Goal: Task Accomplishment & Management: Use online tool/utility

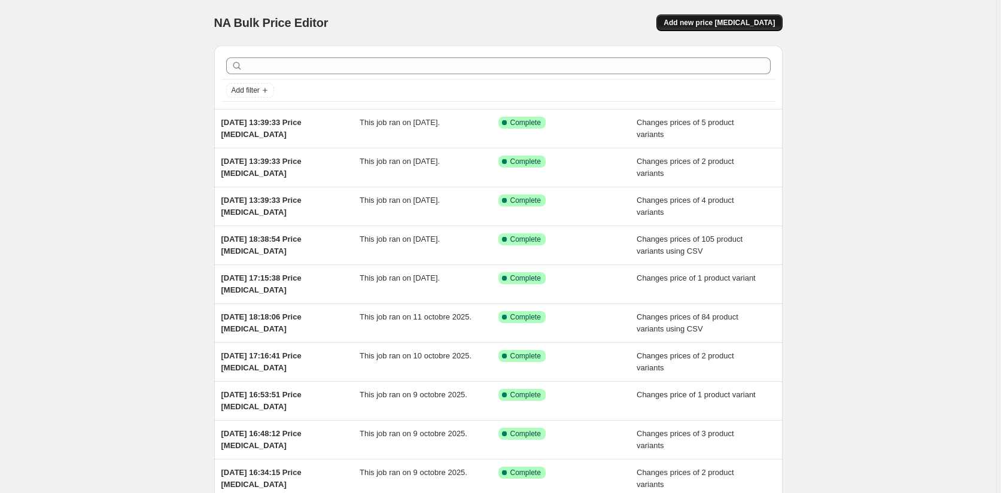
click at [743, 24] on span "Add new price [MEDICAL_DATA]" at bounding box center [718, 23] width 111 height 10
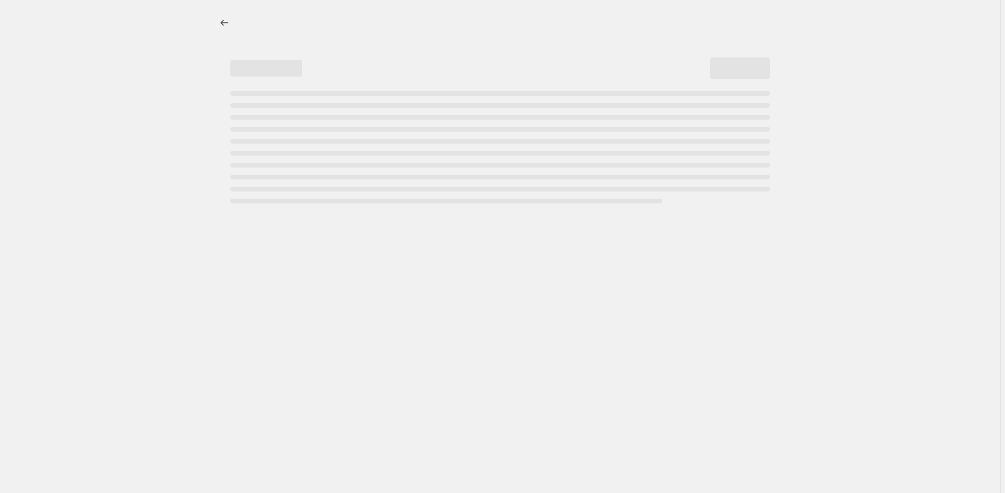
select select "percentage"
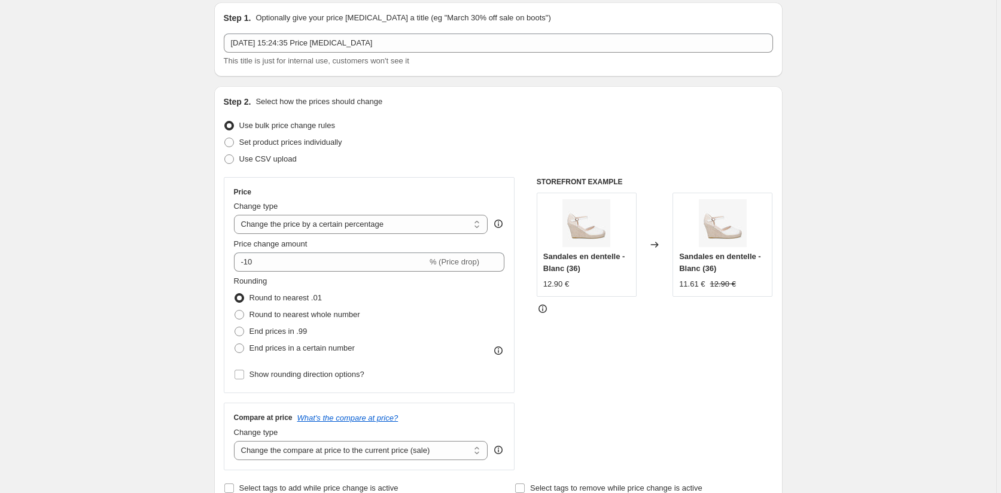
scroll to position [120, 0]
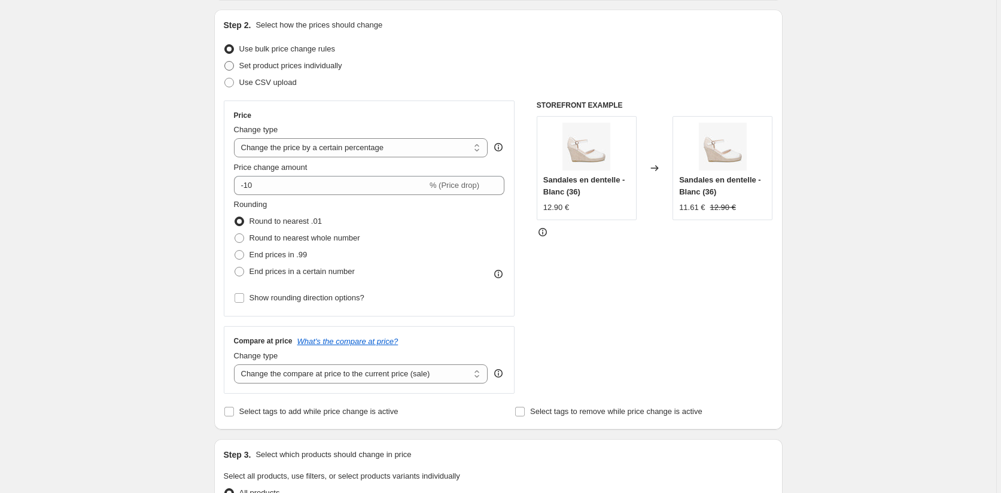
click at [243, 65] on span "Set product prices individually" at bounding box center [290, 65] width 103 height 9
click at [225, 62] on input "Set product prices individually" at bounding box center [224, 61] width 1 height 1
radio input "true"
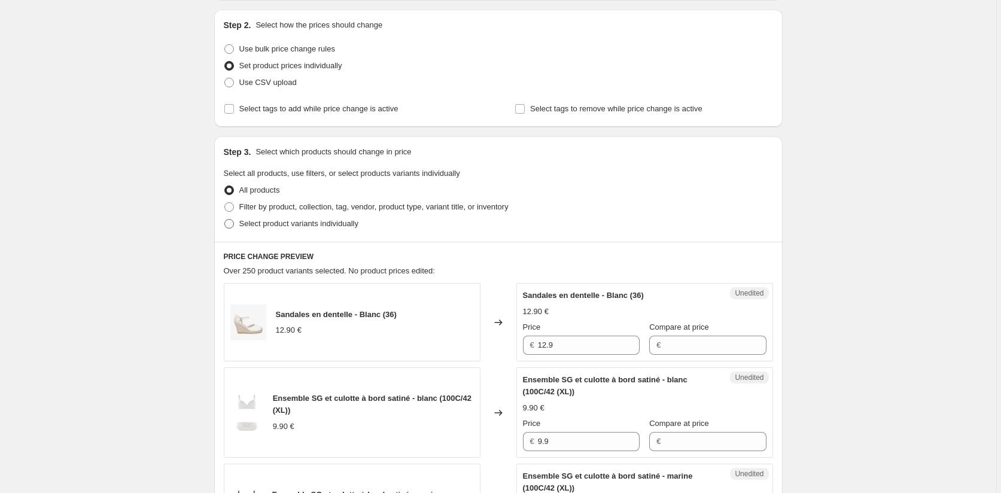
click at [233, 224] on span at bounding box center [229, 224] width 10 height 10
click at [225, 219] on input "Select product variants individually" at bounding box center [224, 219] width 1 height 1
radio input "true"
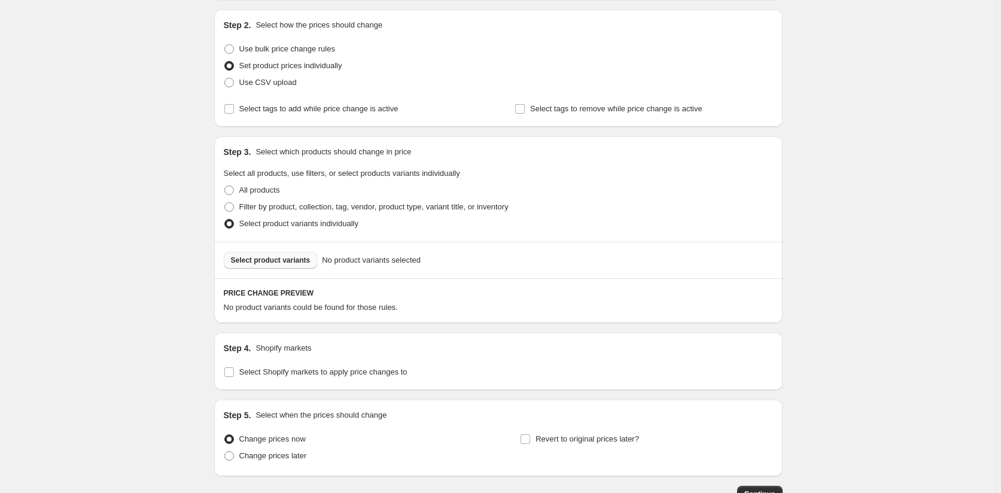
click at [278, 263] on span "Select product variants" at bounding box center [271, 260] width 80 height 10
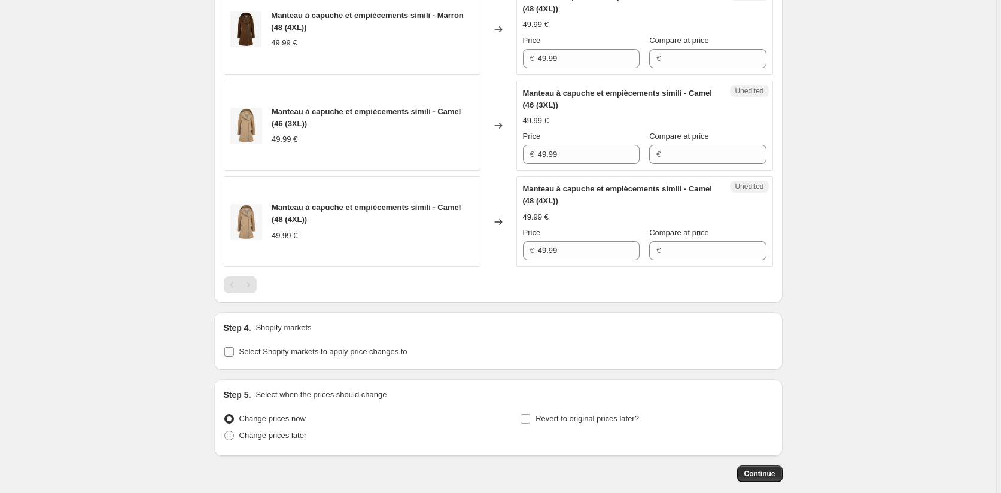
scroll to position [806, 0]
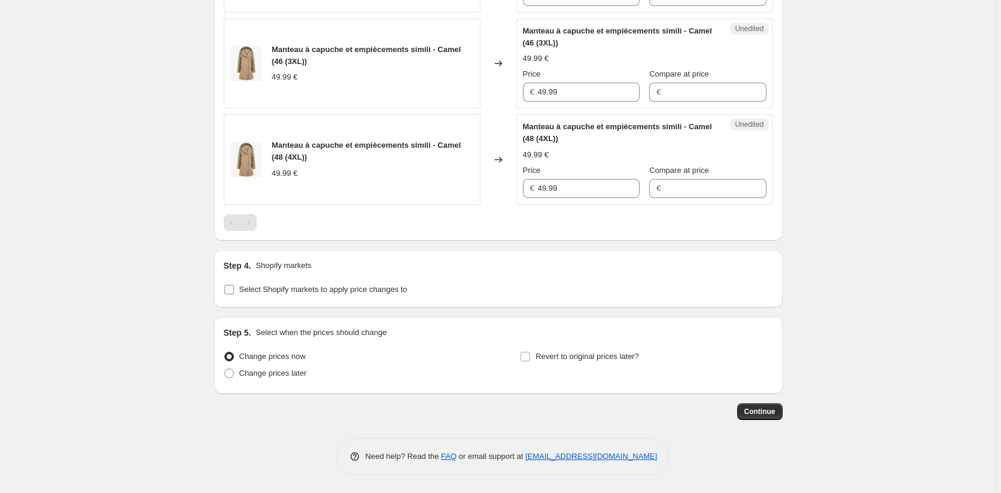
click at [232, 289] on input "Select Shopify markets to apply price changes to" at bounding box center [229, 290] width 10 height 10
checkbox input "true"
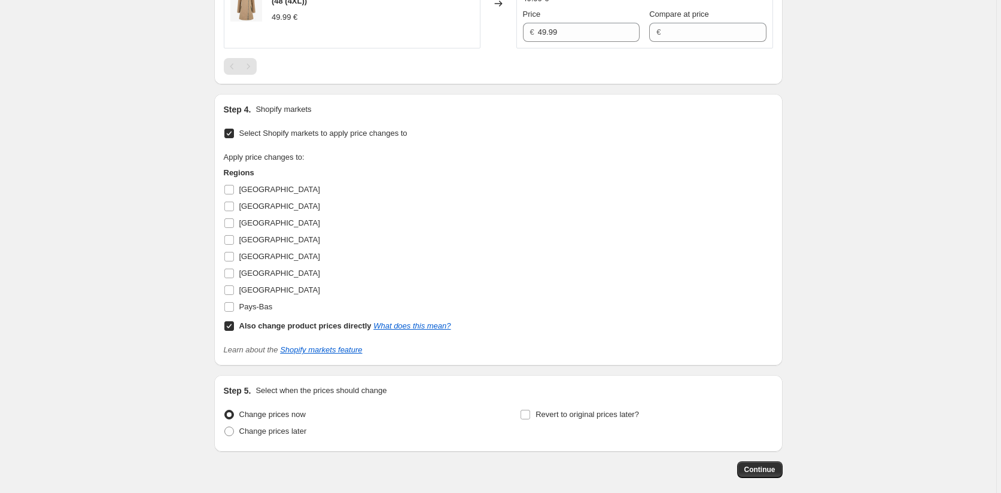
scroll to position [1020, 0]
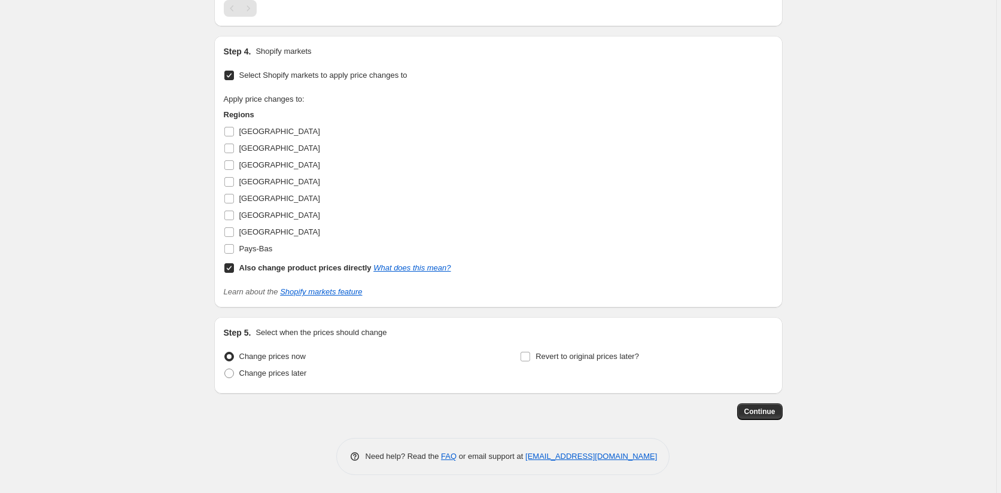
click at [227, 270] on input "Also change product prices directly What does this mean?" at bounding box center [229, 268] width 10 height 10
checkbox input "false"
click at [234, 127] on input "[GEOGRAPHIC_DATA]" at bounding box center [229, 132] width 10 height 10
checkbox input "true"
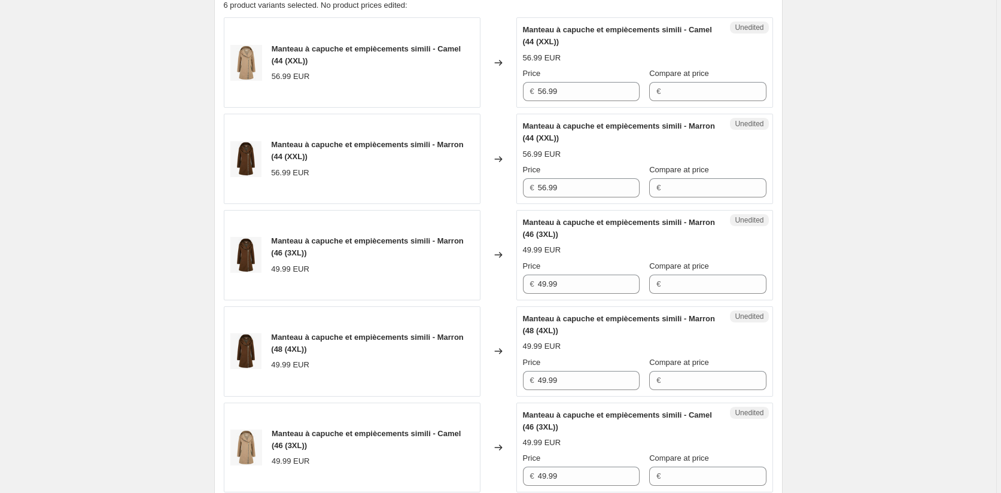
scroll to position [362, 0]
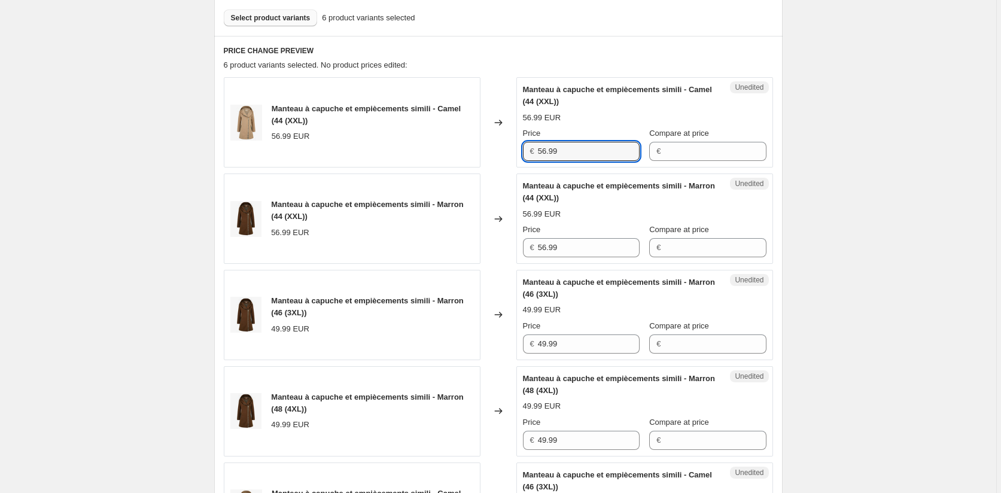
drag, startPoint x: 571, startPoint y: 150, endPoint x: 493, endPoint y: 149, distance: 77.7
click at [493, 149] on div "Manteau à capuche et empiècements simili - Camel (44 (XXL)) 56.99 EUR Changed t…" at bounding box center [498, 122] width 549 height 90
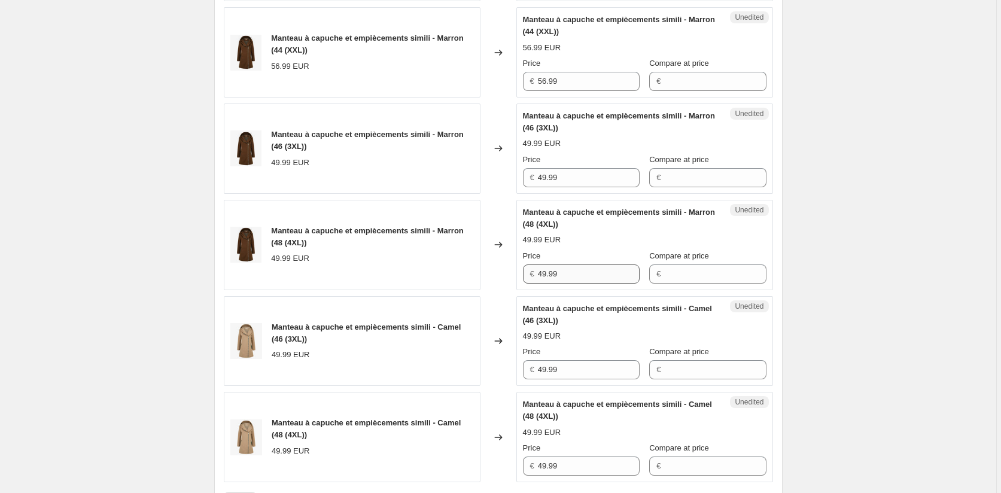
scroll to position [541, 0]
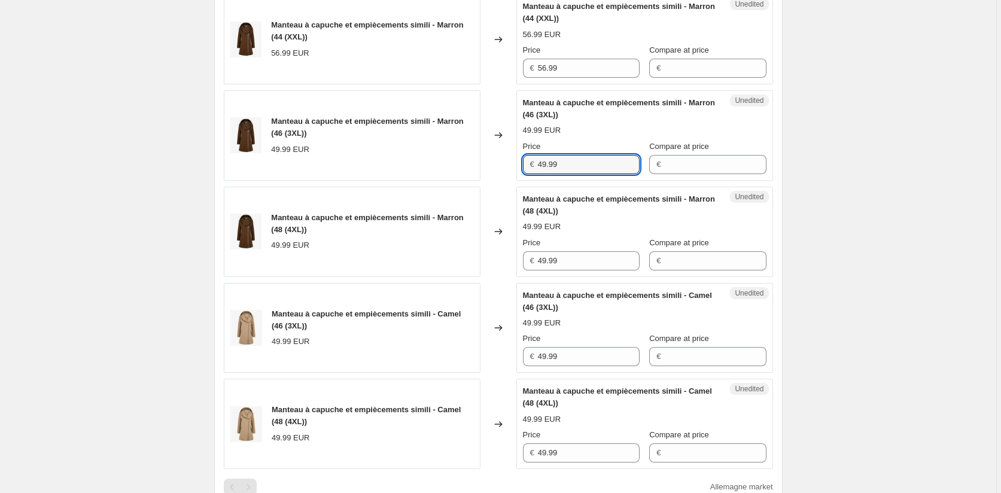
drag, startPoint x: 570, startPoint y: 167, endPoint x: 509, endPoint y: 181, distance: 62.5
click at [513, 160] on div "Manteau à capuche et empiècements simili - Marron (46 (3XL)) 49.99 EUR Changed …" at bounding box center [498, 135] width 549 height 90
paste input "56"
type input "56.99"
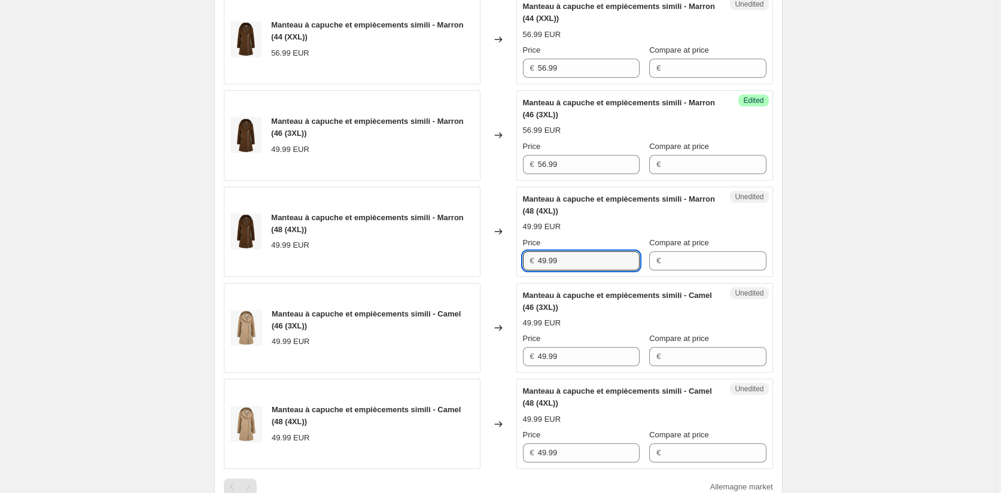
drag, startPoint x: 574, startPoint y: 264, endPoint x: 493, endPoint y: 258, distance: 80.9
click at [493, 258] on div "Manteau à capuche et empiècements simili - Marron (48 (4XL)) 49.99 EUR Changed …" at bounding box center [498, 232] width 549 height 90
paste input "56"
type input "56.99"
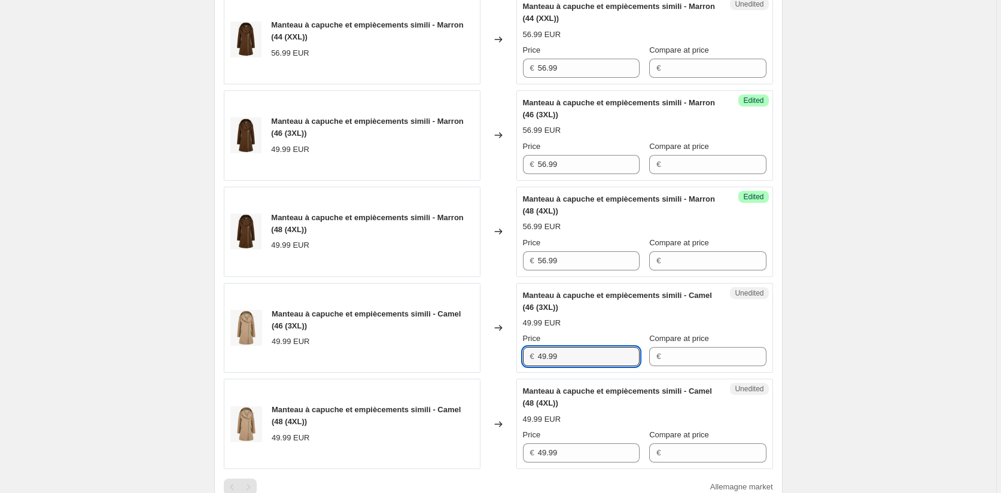
drag, startPoint x: 588, startPoint y: 353, endPoint x: 493, endPoint y: 355, distance: 95.1
click at [493, 355] on div "Manteau à capuche et empiècements simili - Camel (46 (3XL)) 49.99 EUR Changed t…" at bounding box center [498, 328] width 549 height 90
paste input "56"
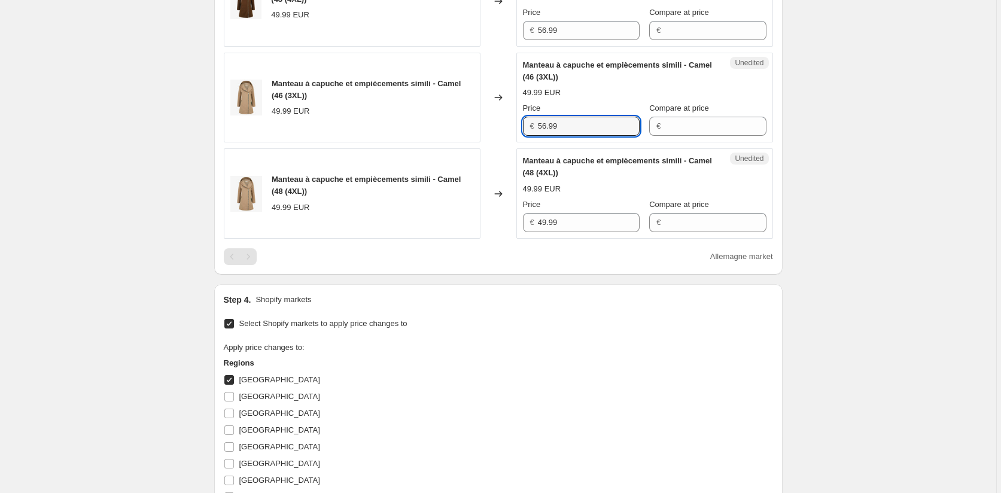
scroll to position [780, 0]
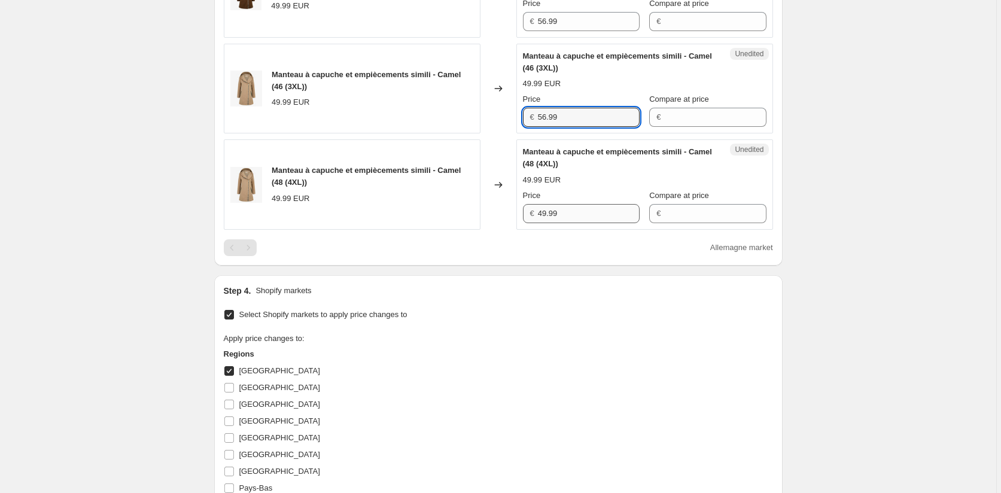
type input "56.99"
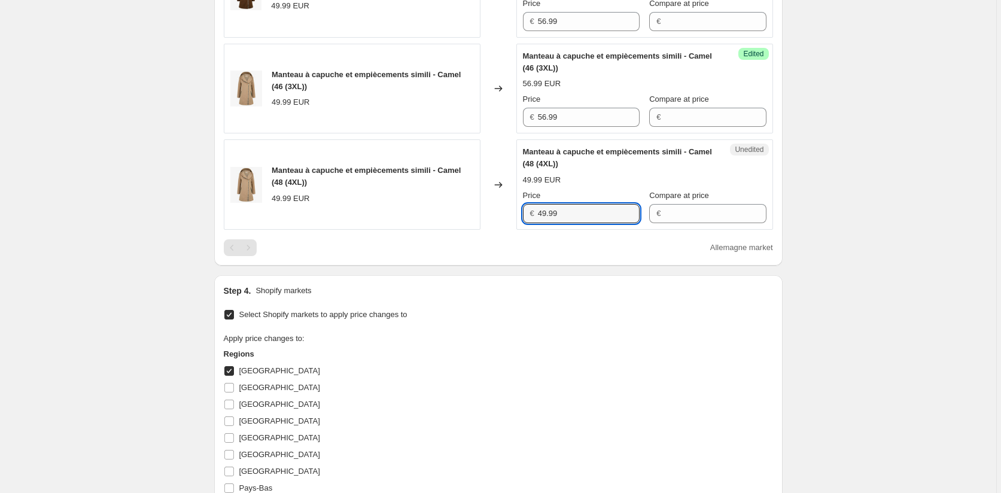
drag, startPoint x: 566, startPoint y: 208, endPoint x: 514, endPoint y: 248, distance: 65.7
click at [516, 219] on div "Manteau à capuche et empiècements simili - Camel (48 (4XL)) 49.99 EUR Changed t…" at bounding box center [498, 184] width 549 height 90
paste input "56"
type input "56.99"
click at [528, 346] on div "Apply price changes to: Regions [GEOGRAPHIC_DATA] [GEOGRAPHIC_DATA] [GEOGRAPHIC…" at bounding box center [498, 424] width 549 height 183
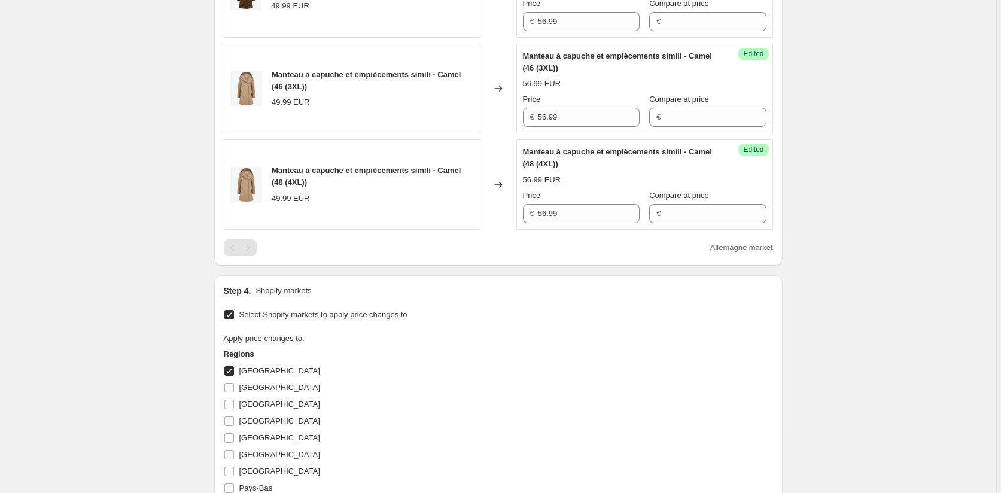
click at [231, 372] on input "[GEOGRAPHIC_DATA]" at bounding box center [229, 371] width 10 height 10
checkbox input "false"
click at [230, 386] on input "[GEOGRAPHIC_DATA]" at bounding box center [229, 388] width 10 height 10
checkbox input "true"
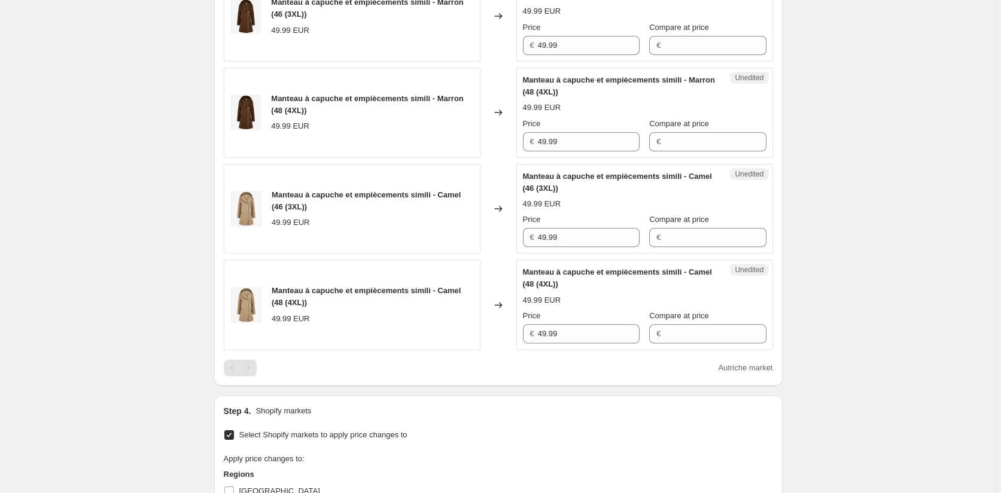
scroll to position [541, 0]
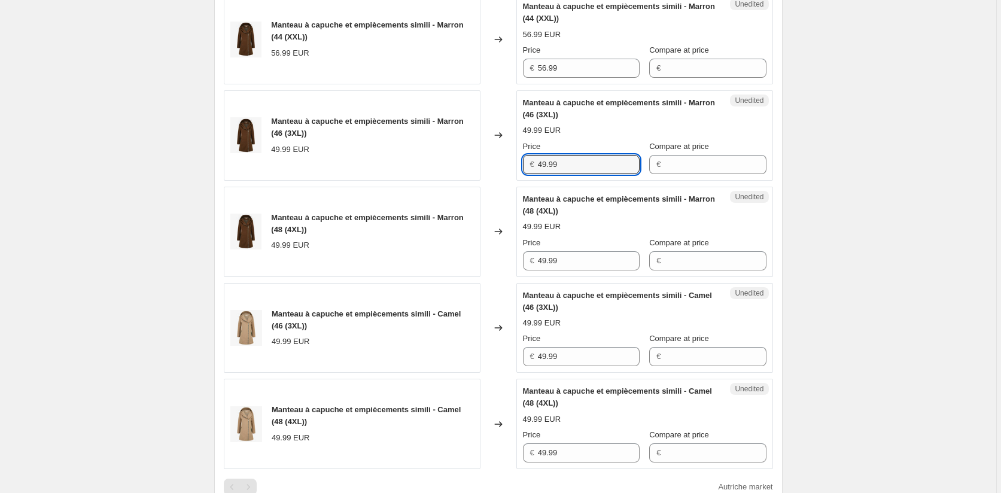
drag, startPoint x: 563, startPoint y: 161, endPoint x: 498, endPoint y: 172, distance: 66.2
click at [498, 172] on div "Manteau à capuche et empiècements simili - Marron (46 (3XL)) 49.99 EUR Changed …" at bounding box center [498, 135] width 549 height 90
paste input "56"
type input "56.99"
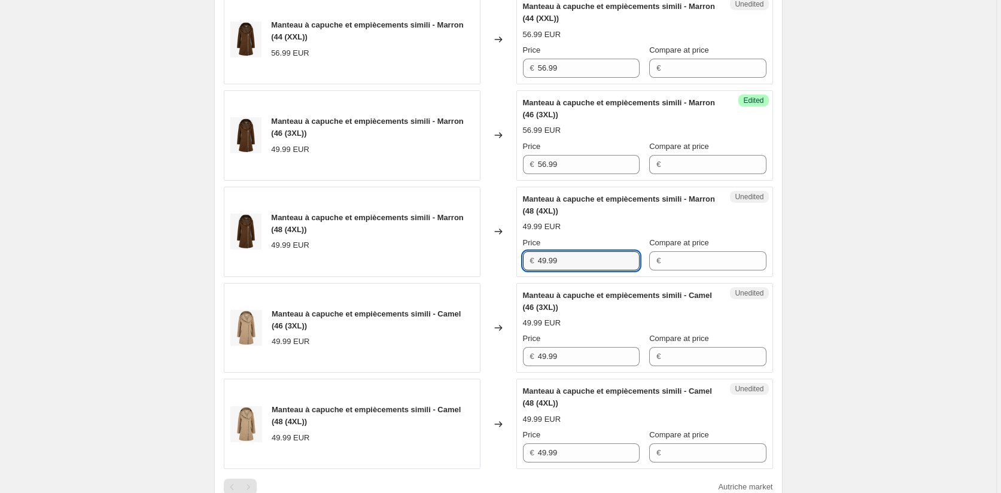
drag, startPoint x: 540, startPoint y: 256, endPoint x: 532, endPoint y: 295, distance: 40.2
click at [522, 255] on div "Unedited Manteau à capuche et empiècements simili - Marron (48 (4XL)) 49.99 EUR…" at bounding box center [644, 232] width 257 height 90
paste input "56"
type input "56.99"
drag, startPoint x: 565, startPoint y: 358, endPoint x: 506, endPoint y: 356, distance: 58.6
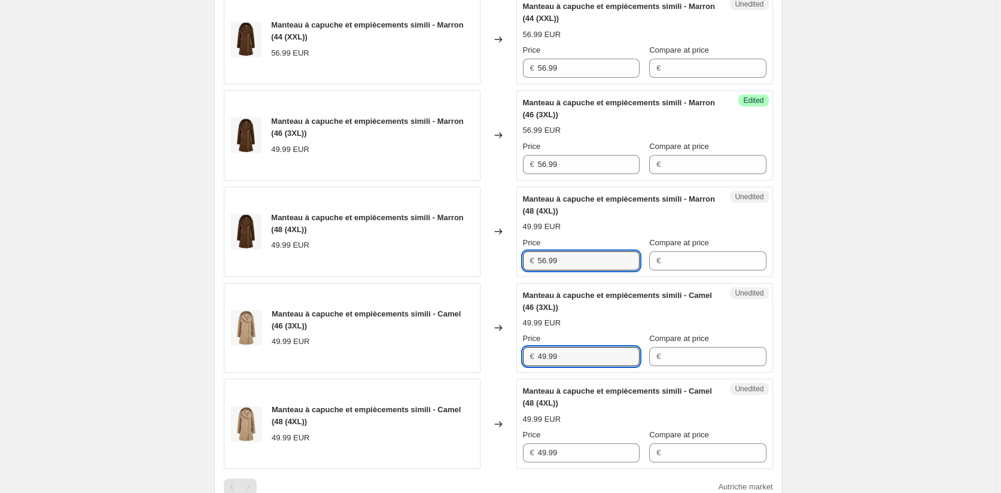
click at [508, 356] on div "Manteau à capuche et empiècements simili - Camel (46 (3XL)) 49.99 EUR Changed t…" at bounding box center [498, 328] width 549 height 90
paste input "56"
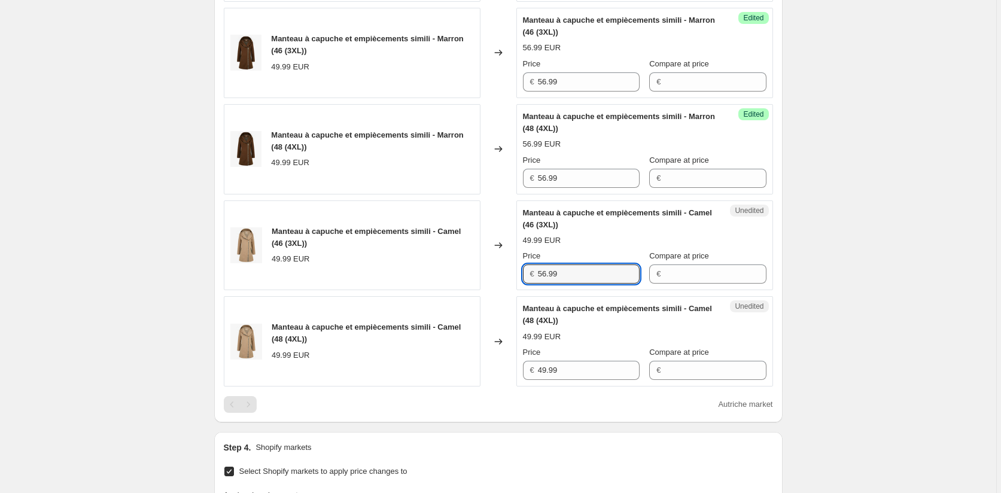
scroll to position [721, 0]
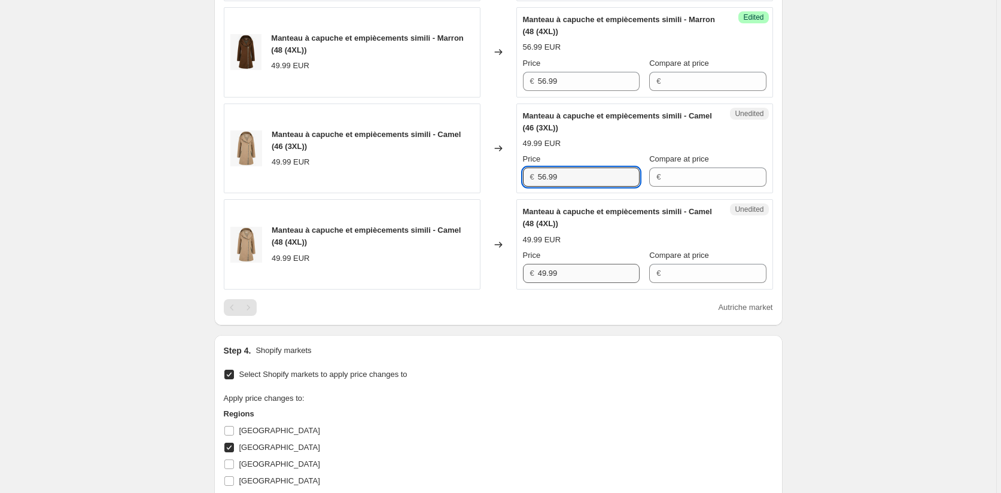
type input "56.99"
drag, startPoint x: 571, startPoint y: 276, endPoint x: 507, endPoint y: 276, distance: 64.0
click at [507, 276] on div "Manteau à capuche et empiècements simili - Camel (48 (4XL)) 49.99 EUR Changed t…" at bounding box center [498, 244] width 549 height 90
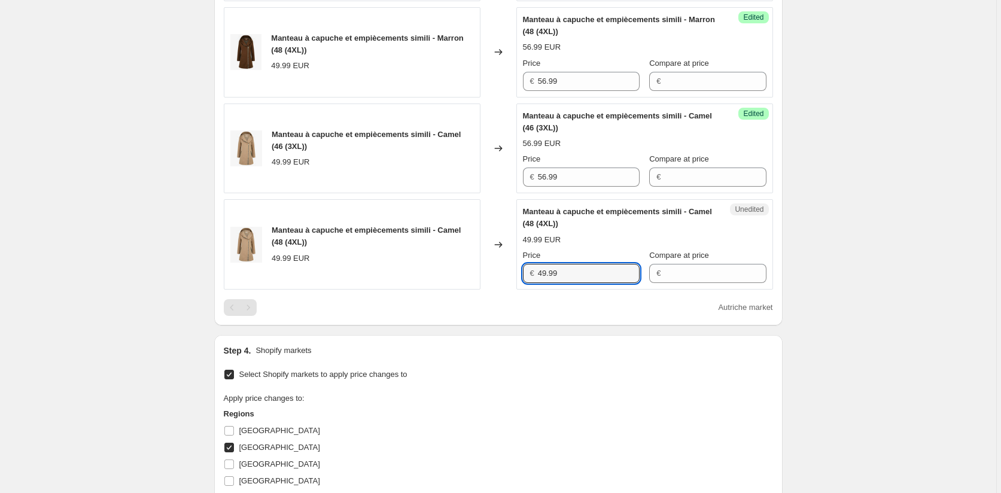
paste input "56"
type input "56.99"
click at [524, 384] on div "Select Shopify markets to apply price changes to Apply price changes to: Region…" at bounding box center [498, 481] width 549 height 231
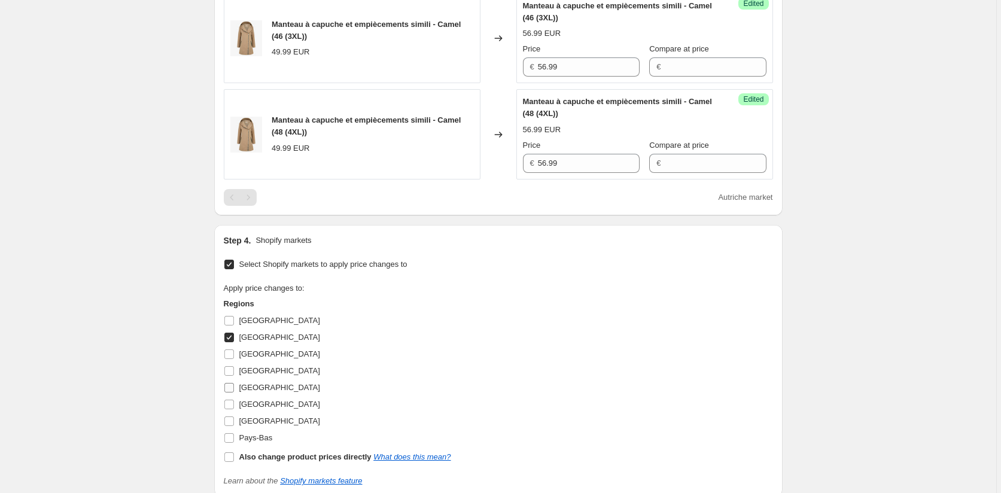
scroll to position [960, 0]
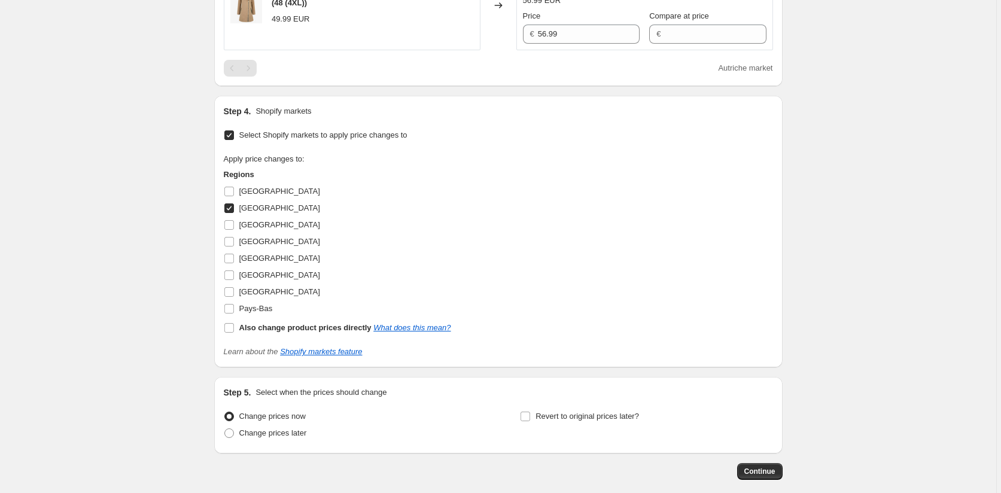
click at [228, 208] on input "[GEOGRAPHIC_DATA]" at bounding box center [229, 208] width 10 height 10
checkbox input "false"
click at [229, 308] on input "Pays-Bas" at bounding box center [229, 309] width 10 height 10
checkbox input "true"
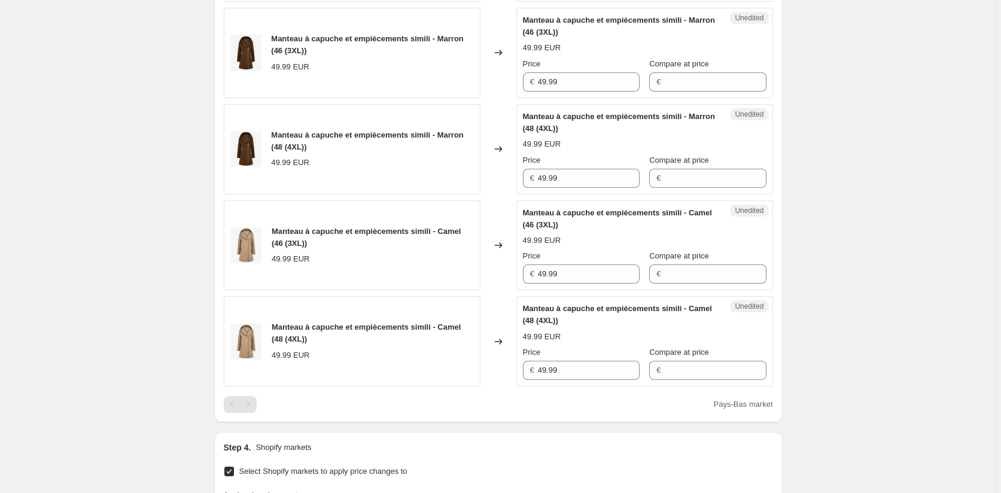
scroll to position [541, 0]
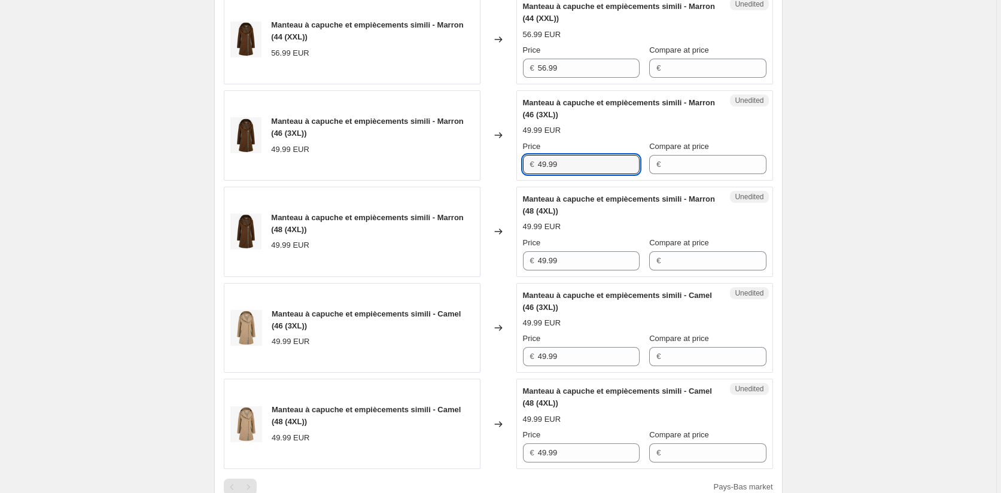
drag, startPoint x: 535, startPoint y: 166, endPoint x: 502, endPoint y: 166, distance: 32.9
click at [502, 166] on div "Manteau à capuche et empiècements simili - Marron (46 (3XL)) 49.99 EUR Changed …" at bounding box center [498, 135] width 549 height 90
paste input "56"
type input "56.99"
drag, startPoint x: 562, startPoint y: 257, endPoint x: 514, endPoint y: 260, distance: 47.9
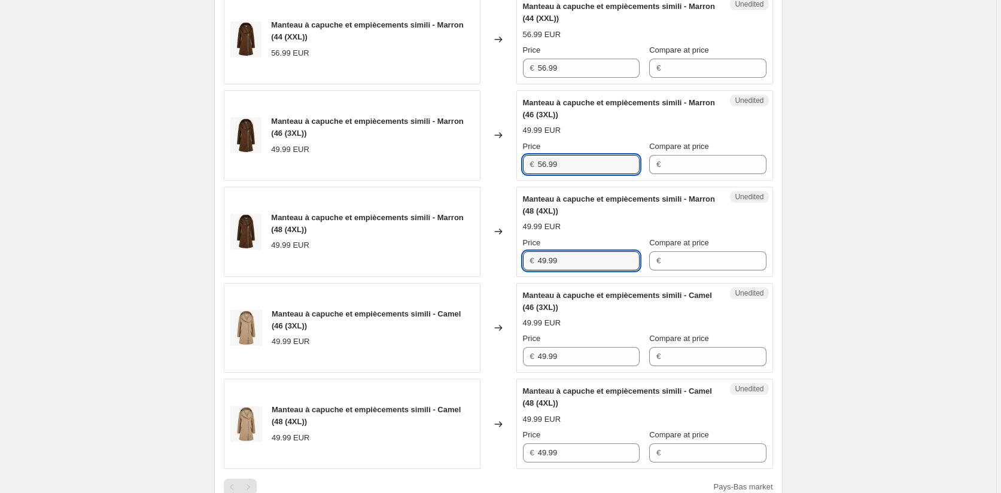
click at [515, 258] on div "Manteau à capuche et empiècements simili - Marron (48 (4XL)) 49.99 EUR Changed …" at bounding box center [498, 232] width 549 height 90
paste input "56"
type input "56.99"
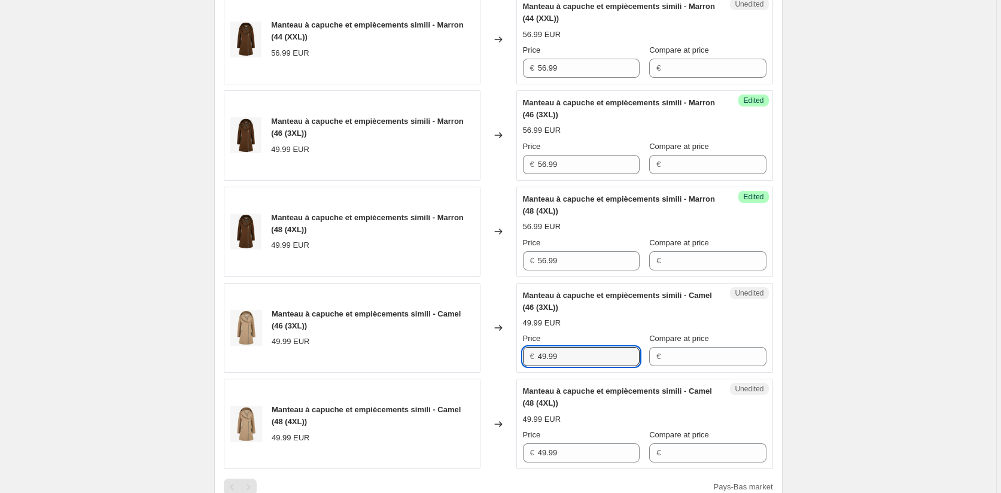
drag, startPoint x: 575, startPoint y: 356, endPoint x: 510, endPoint y: 356, distance: 65.2
click at [510, 356] on div "Manteau à capuche et empiècements simili - Camel (46 (3XL)) 49.99 EUR Changed t…" at bounding box center [498, 328] width 549 height 90
paste input "56"
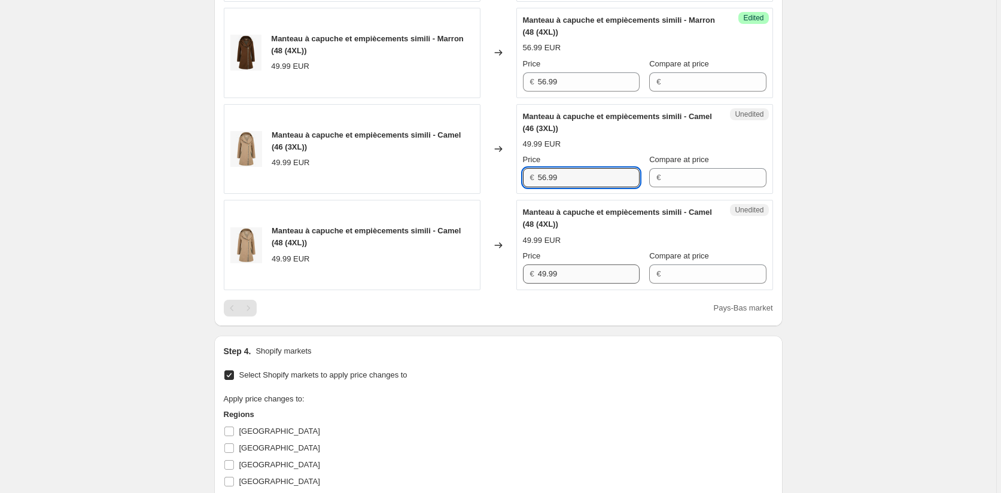
scroll to position [721, 0]
type input "56.99"
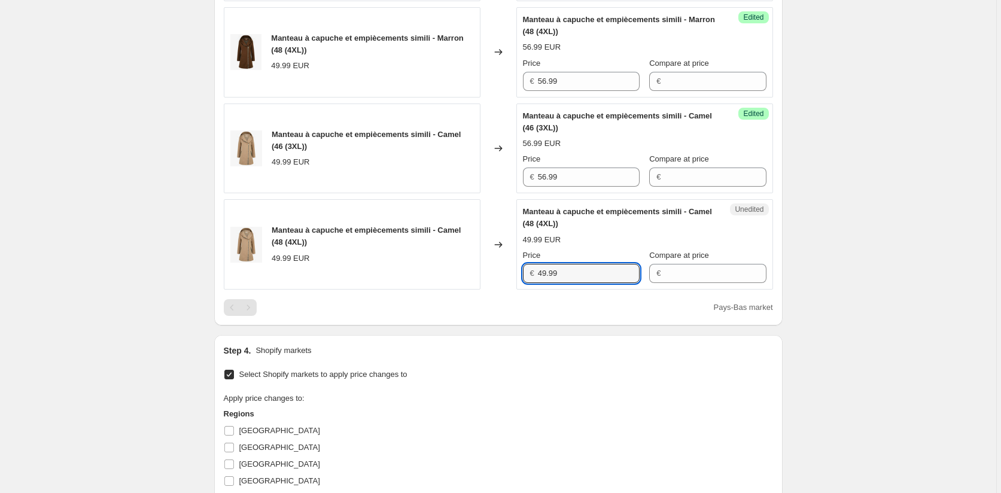
drag, startPoint x: 563, startPoint y: 279, endPoint x: 508, endPoint y: 280, distance: 54.4
click at [510, 280] on div "Manteau à capuche et empiècements simili - Camel (48 (4XL)) 49.99 EUR Changed t…" at bounding box center [498, 244] width 549 height 90
paste input "56"
type input "56.99"
click at [535, 371] on div "Select Shopify markets to apply price changes to Apply price changes to: Region…" at bounding box center [498, 481] width 549 height 231
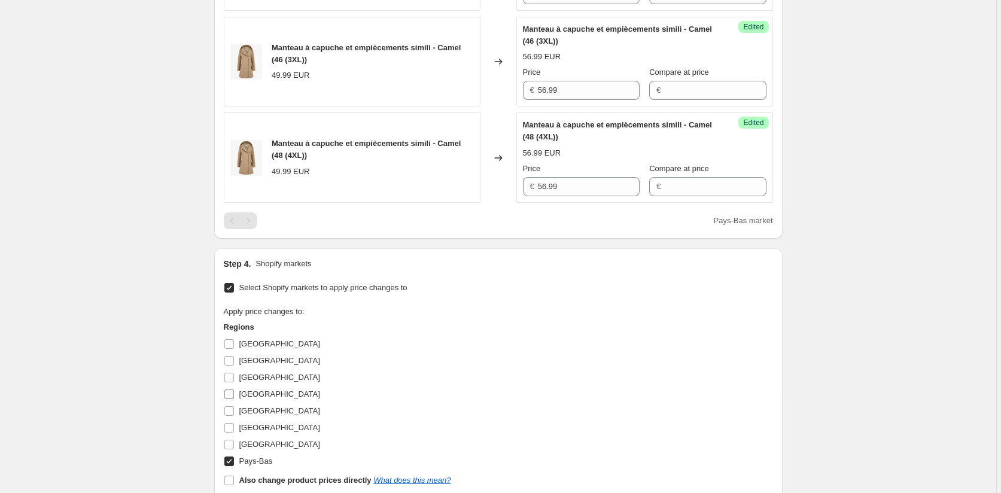
scroll to position [900, 0]
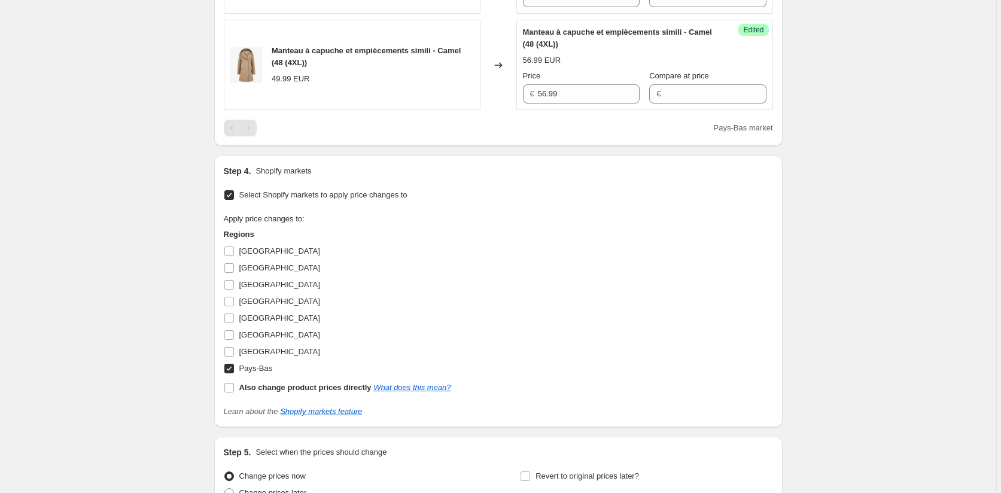
click at [230, 367] on input "Pays-Bas" at bounding box center [229, 369] width 10 height 10
checkbox input "false"
click at [230, 335] on input "[GEOGRAPHIC_DATA]" at bounding box center [229, 335] width 10 height 10
checkbox input "true"
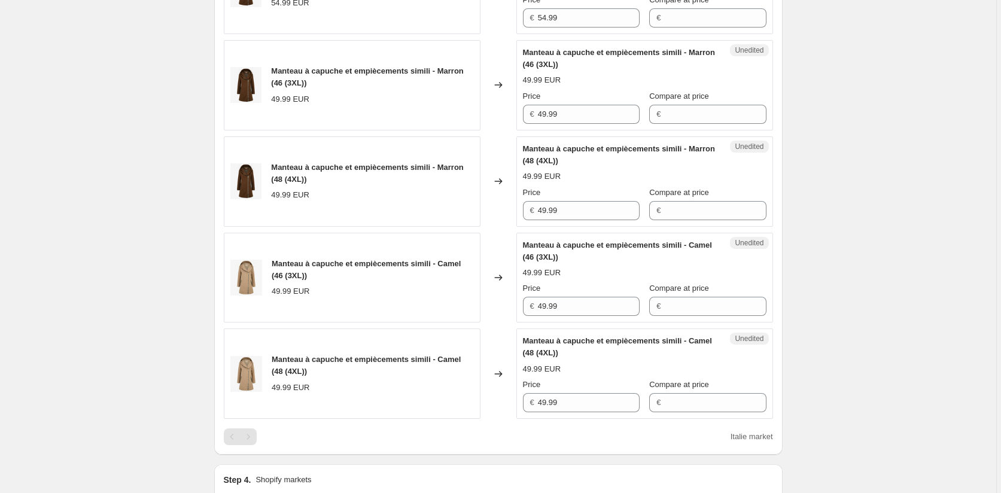
scroll to position [481, 0]
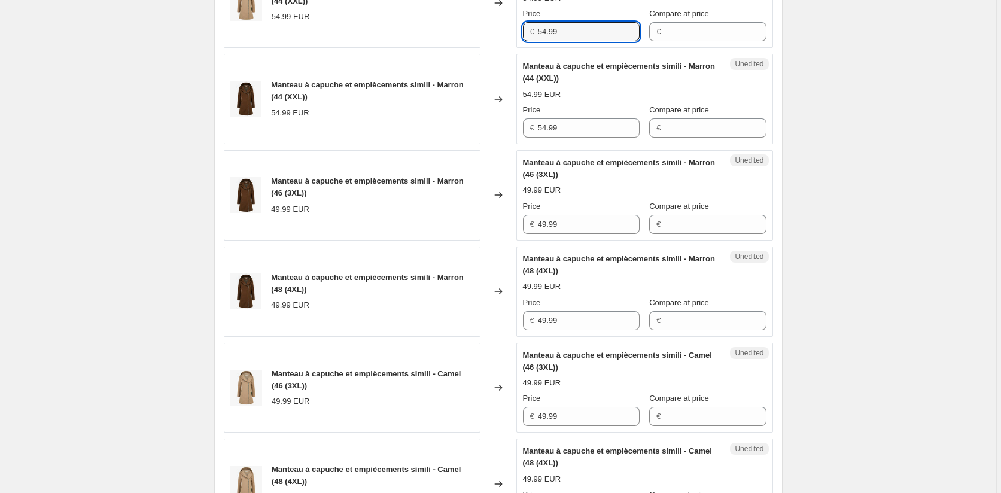
drag, startPoint x: 557, startPoint y: 28, endPoint x: 470, endPoint y: 39, distance: 87.5
click at [471, 39] on div "Manteau à capuche et empiècements simili - Camel (44 (XXL)) 54.99 EUR Changed t…" at bounding box center [498, 3] width 549 height 90
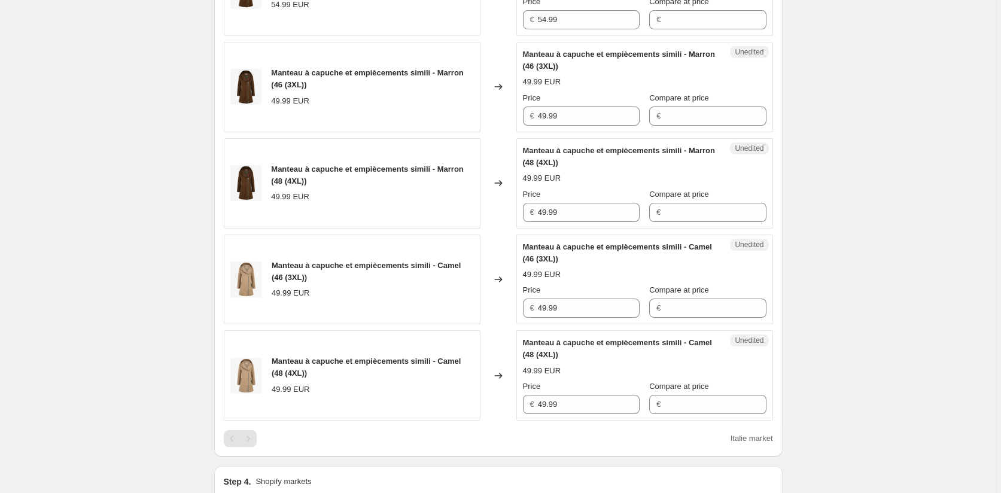
scroll to position [601, 0]
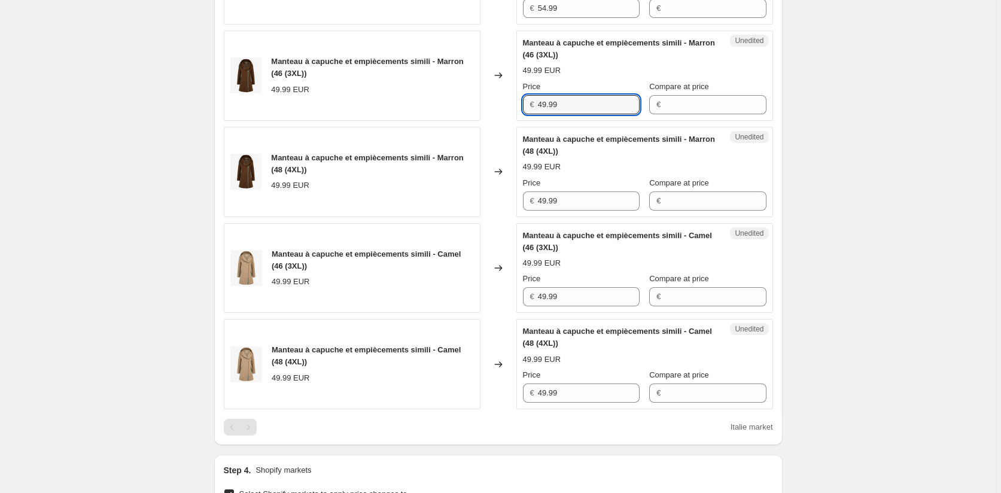
drag, startPoint x: 504, startPoint y: 110, endPoint x: 490, endPoint y: 111, distance: 13.8
click at [490, 111] on div "Manteau à capuche et empiècements simili - Marron (46 (3XL)) 49.99 EUR Changed …" at bounding box center [498, 76] width 549 height 90
paste input "54"
type input "54.99"
drag, startPoint x: 577, startPoint y: 203, endPoint x: 501, endPoint y: 202, distance: 76.6
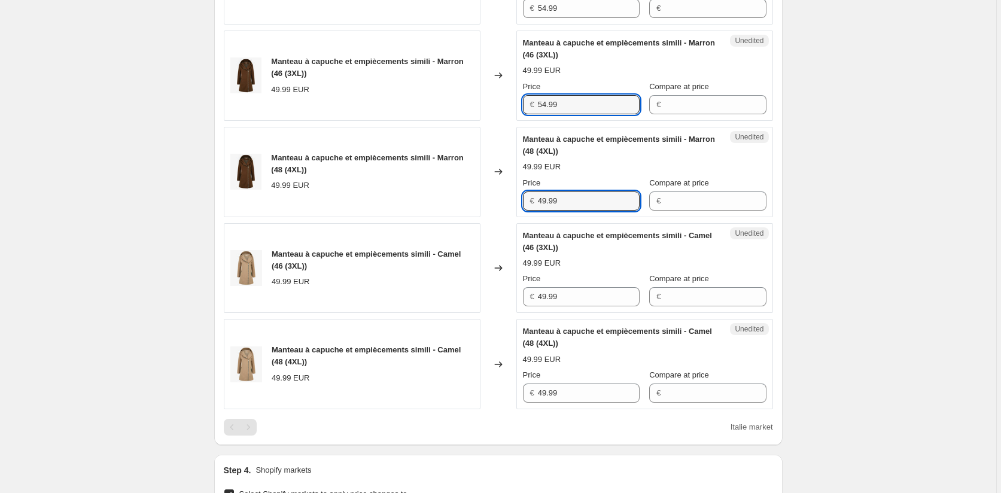
click at [502, 202] on div "Manteau à capuche et empiècements simili - Marron (48 (4XL)) 49.99 EUR Changed …" at bounding box center [498, 172] width 549 height 90
paste input "54"
type input "54.99"
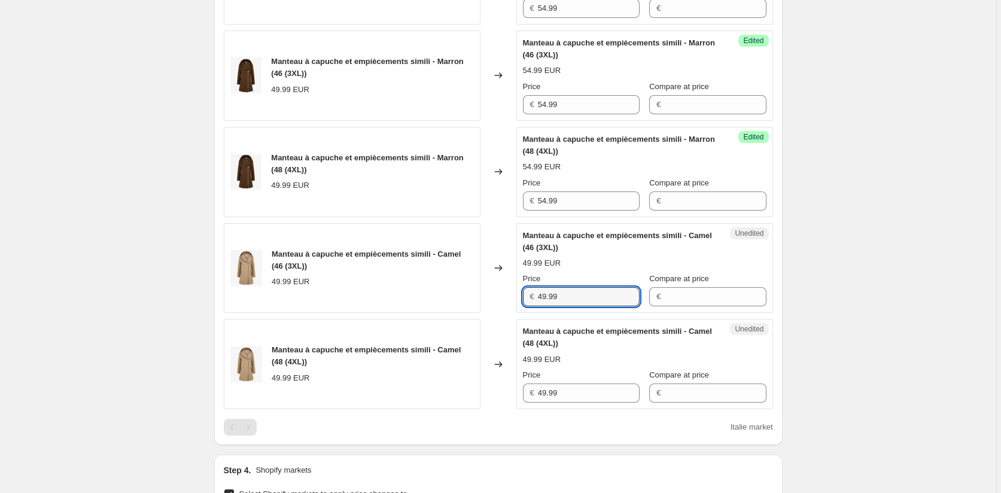
drag, startPoint x: 568, startPoint y: 293, endPoint x: 496, endPoint y: 302, distance: 72.9
click at [502, 297] on div "Manteau à capuche et empiècements simili - Camel (46 (3XL)) 49.99 EUR Changed t…" at bounding box center [498, 268] width 549 height 90
paste input "54"
type input "54.99"
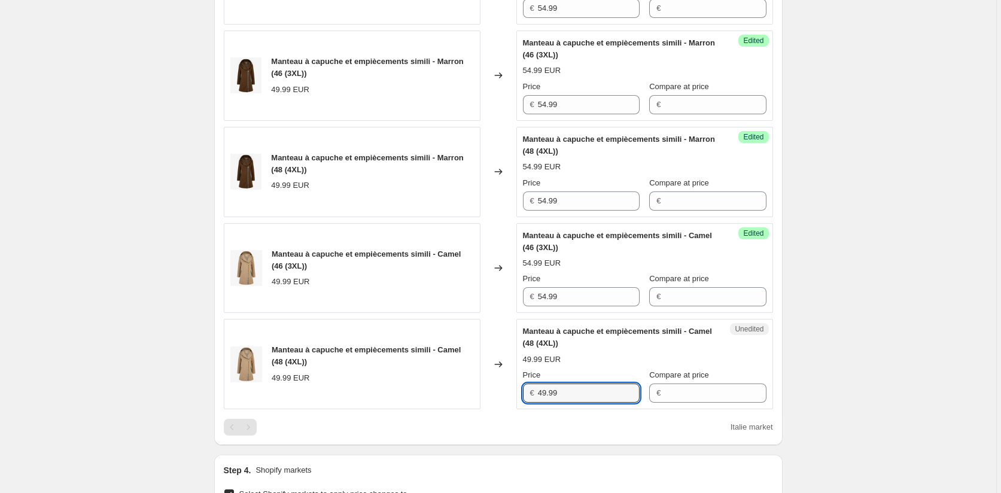
drag, startPoint x: 507, startPoint y: 388, endPoint x: 495, endPoint y: 410, distance: 25.2
click at [498, 388] on div "Manteau à capuche et empiècements simili - Camel (48 (4XL)) 49.99 EUR Changed t…" at bounding box center [498, 364] width 549 height 90
paste input "54"
type input "54.99"
click at [504, 429] on div "Italie market" at bounding box center [498, 427] width 549 height 17
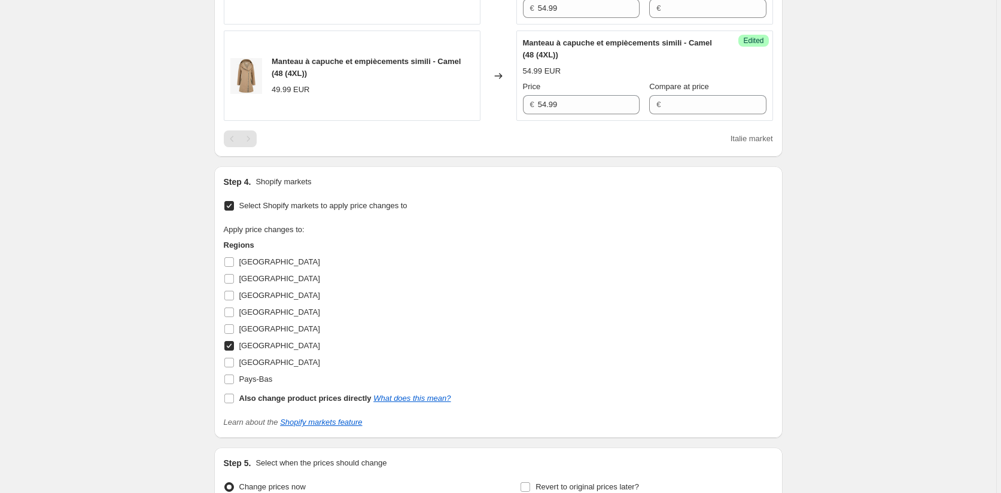
scroll to position [900, 0]
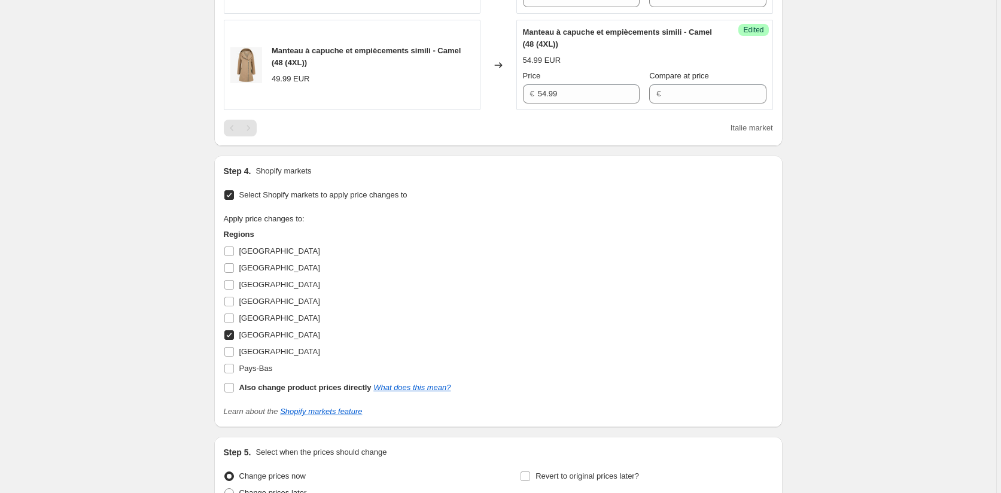
click at [234, 337] on input "[GEOGRAPHIC_DATA]" at bounding box center [229, 335] width 10 height 10
checkbox input "false"
click at [230, 355] on input "[GEOGRAPHIC_DATA]" at bounding box center [229, 352] width 10 height 10
checkbox input "true"
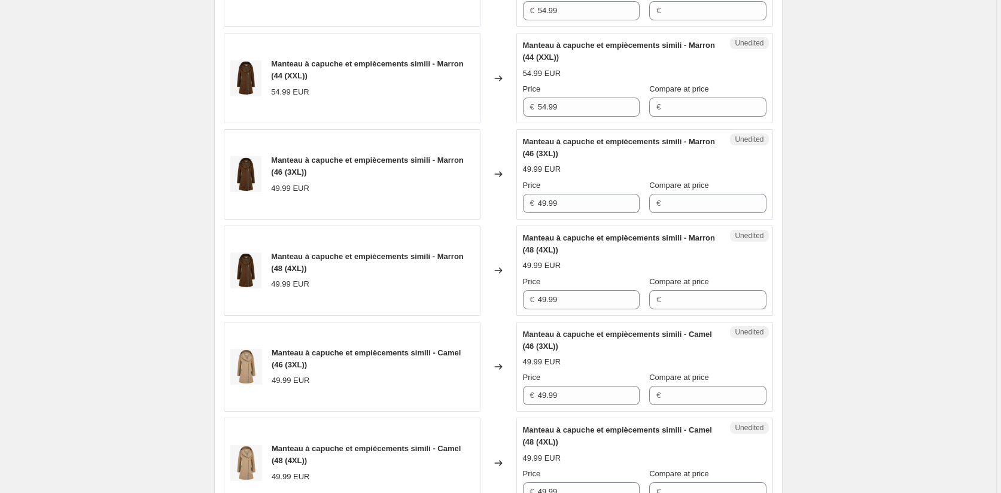
scroll to position [481, 0]
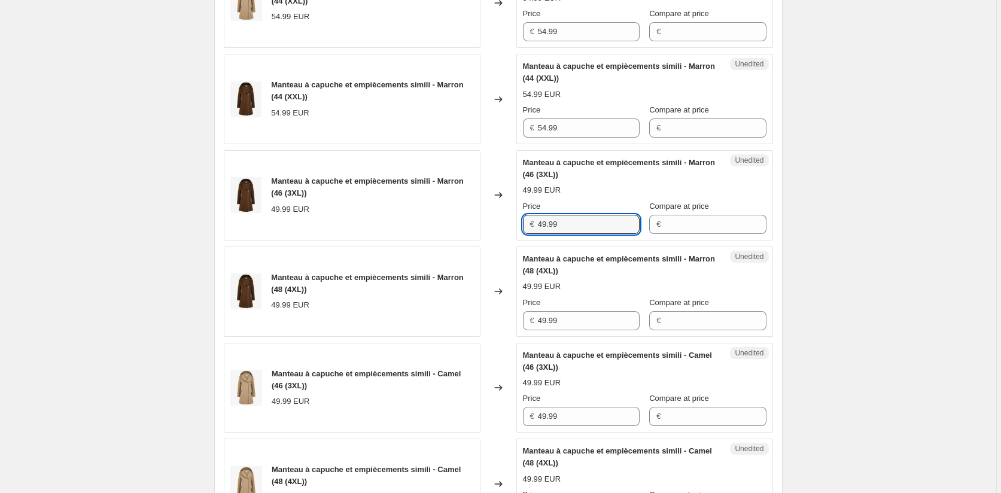
drag, startPoint x: 574, startPoint y: 225, endPoint x: 469, endPoint y: 227, distance: 104.7
click at [469, 227] on div "Manteau à capuche et empiècements simili - Marron (46 (3XL)) 49.99 EUR Changed …" at bounding box center [498, 195] width 549 height 90
paste input "54"
type input "54.99"
click at [510, 320] on div "Manteau à capuche et empiècements simili - Marron (48 (4XL)) 49.99 EUR Changed …" at bounding box center [498, 291] width 549 height 90
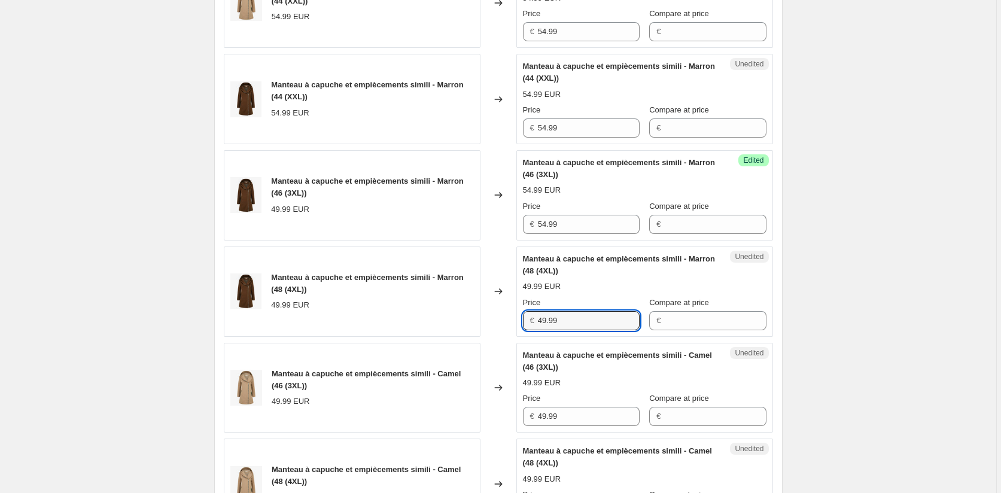
paste input "54"
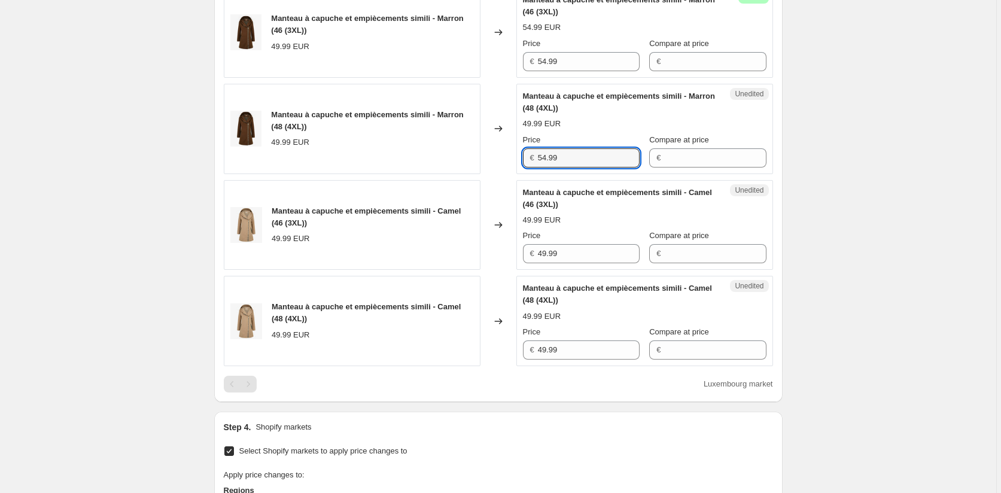
scroll to position [661, 0]
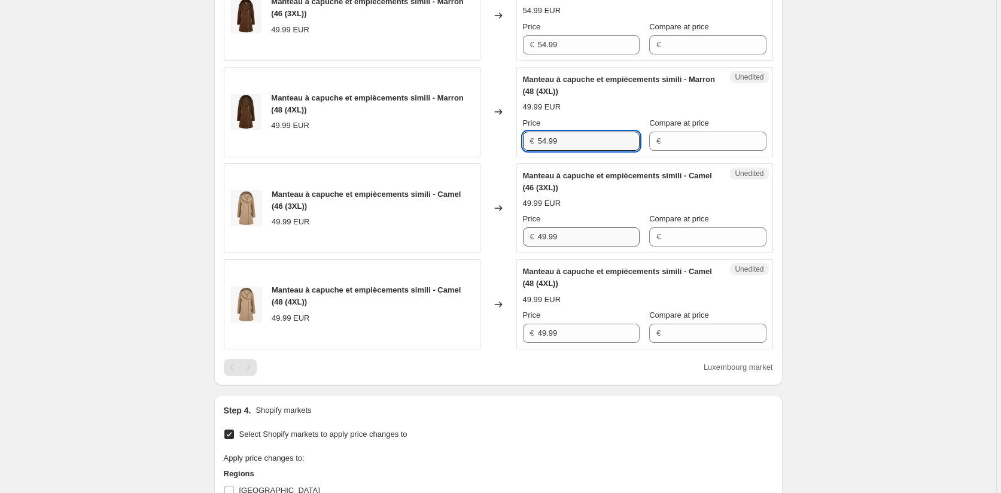
type input "54.99"
drag, startPoint x: 566, startPoint y: 238, endPoint x: 513, endPoint y: 238, distance: 53.2
click at [513, 238] on div "Manteau à capuche et empiècements simili - Camel (46 (3XL)) 49.99 EUR Changed t…" at bounding box center [498, 208] width 549 height 90
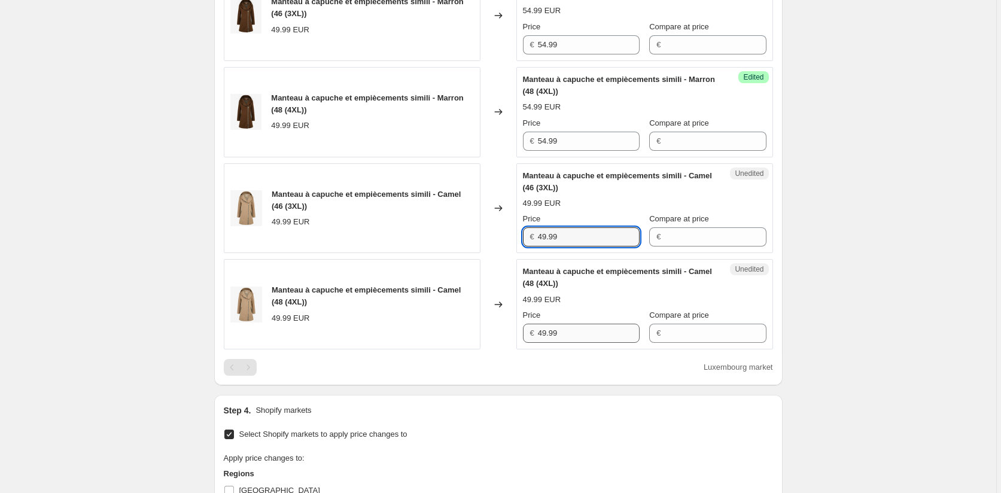
paste input "54"
type input "54.99"
click at [500, 333] on div "Manteau à capuche et empiècements simili - Camel (48 (4XL)) 49.99 EUR Changed t…" at bounding box center [498, 304] width 549 height 90
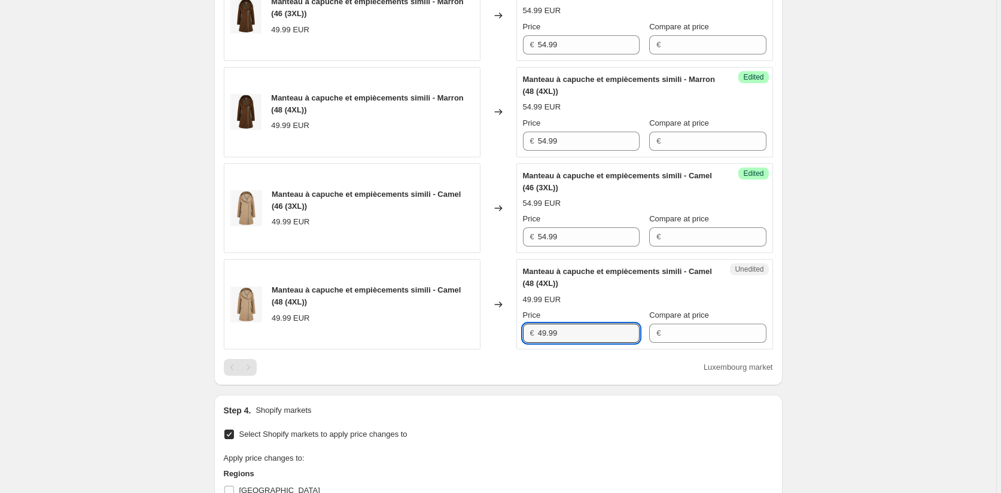
paste input "54"
type input "54.99"
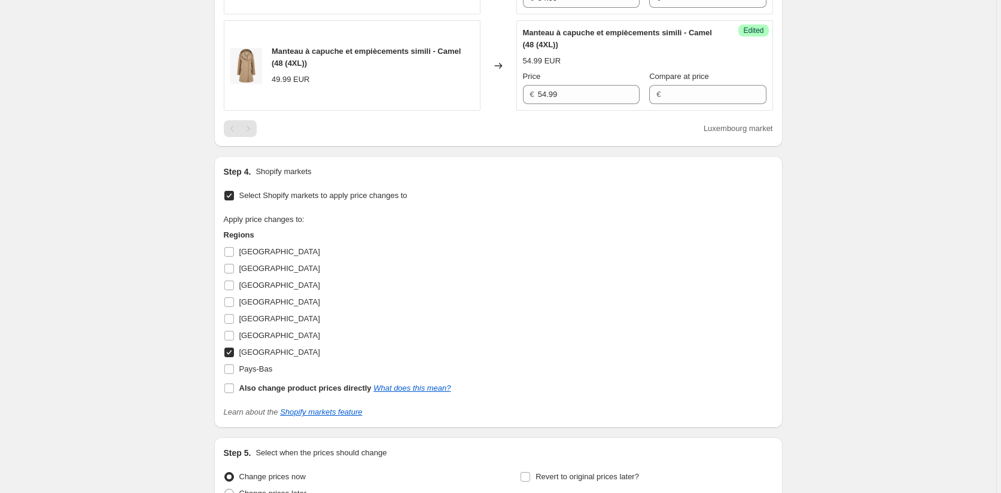
scroll to position [900, 0]
click at [231, 352] on input "[GEOGRAPHIC_DATA]" at bounding box center [229, 352] width 10 height 10
checkbox input "false"
click at [231, 280] on input "[GEOGRAPHIC_DATA]" at bounding box center [229, 285] width 10 height 10
checkbox input "true"
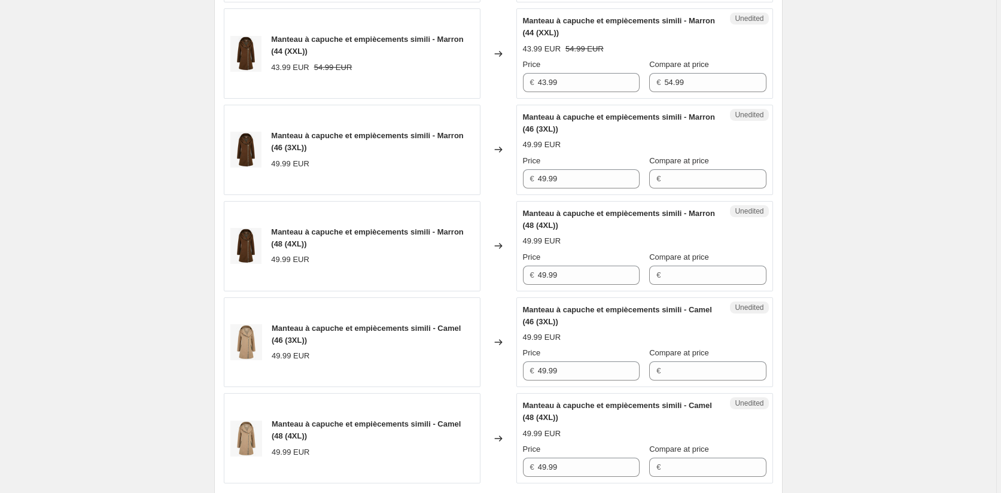
scroll to position [422, 0]
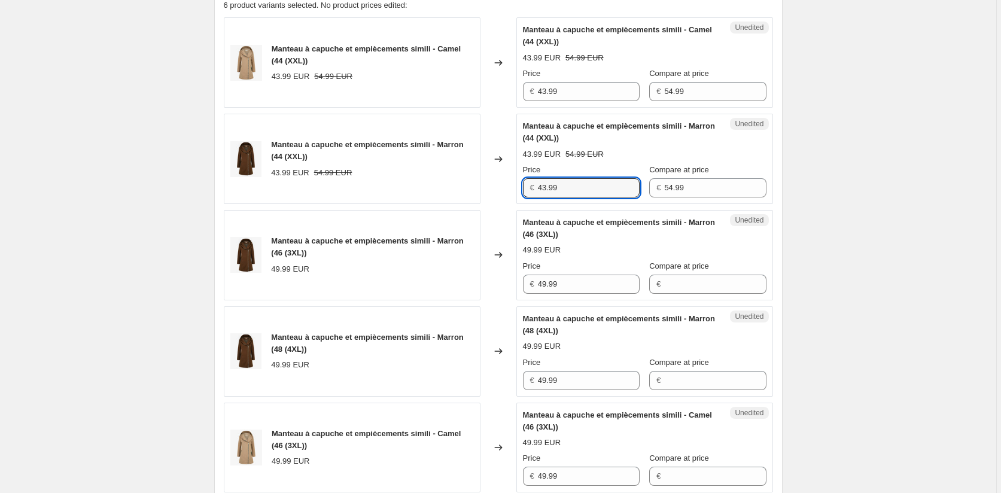
drag, startPoint x: 564, startPoint y: 185, endPoint x: 486, endPoint y: 184, distance: 78.4
click at [486, 184] on div "Manteau à capuche et empiècements simili - Marron (44 (XXL)) 43.99 EUR 54.99 EU…" at bounding box center [498, 159] width 549 height 90
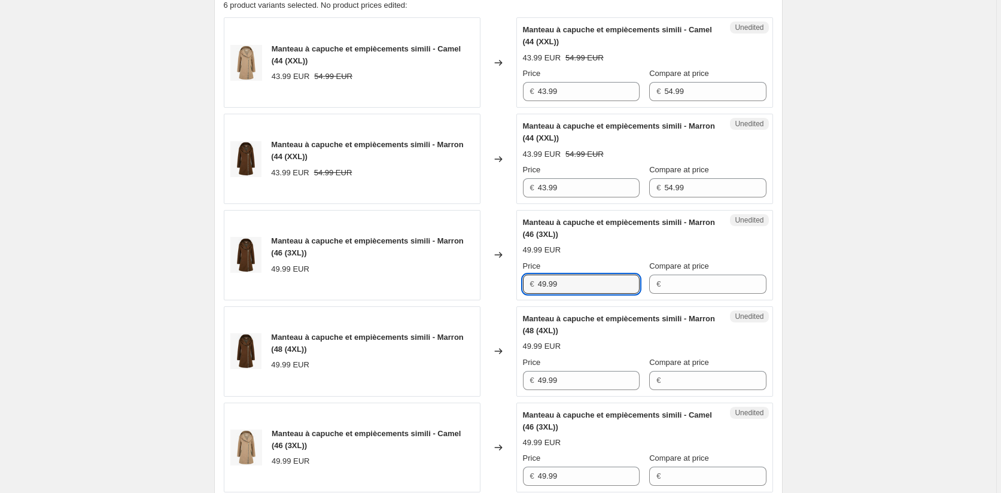
drag, startPoint x: 563, startPoint y: 288, endPoint x: 523, endPoint y: 284, distance: 40.3
click at [524, 284] on div "Unedited Manteau à capuche et empiècements simili - Marron (46 (3XL)) 49.99 EUR…" at bounding box center [644, 255] width 257 height 90
paste input "3"
type input "43.99"
drag, startPoint x: 572, startPoint y: 381, endPoint x: 502, endPoint y: 380, distance: 69.4
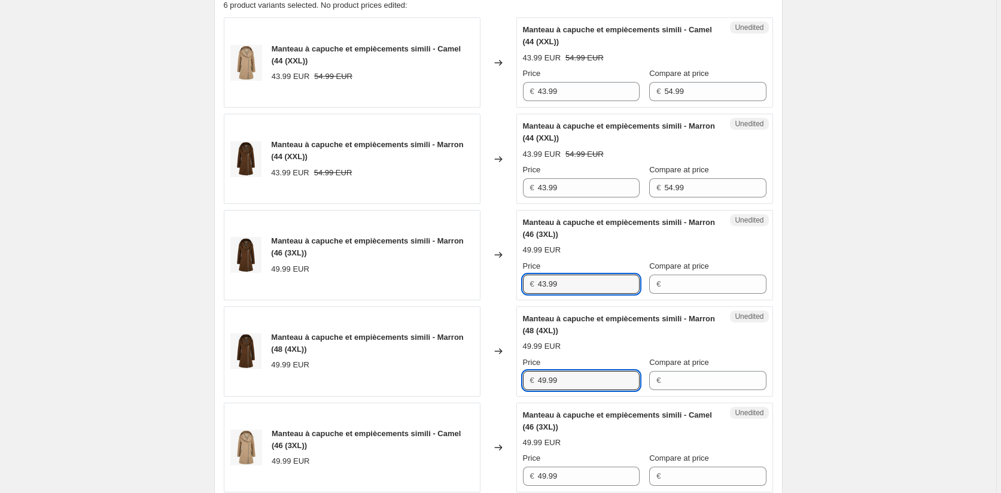
click at [505, 380] on div "Manteau à capuche et empiècements simili - Marron (48 (4XL)) 49.99 EUR Changed …" at bounding box center [498, 351] width 549 height 90
paste input "3"
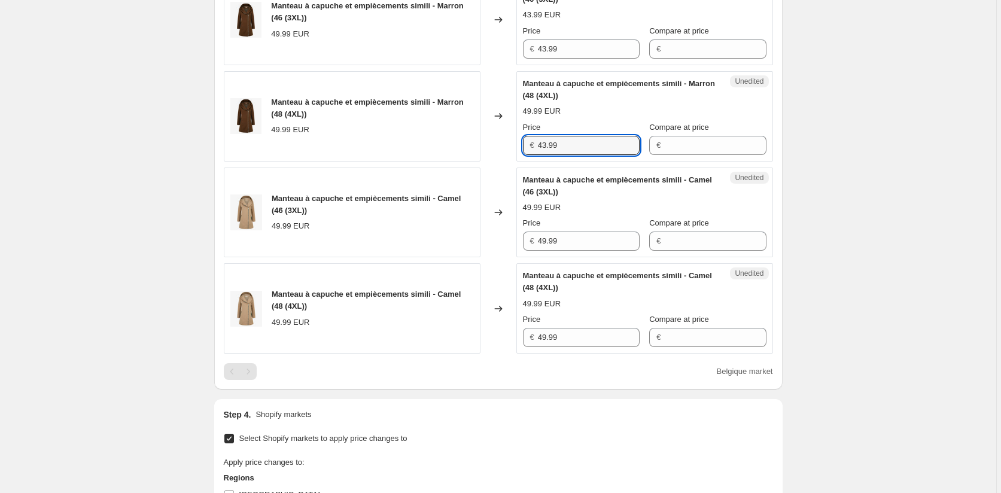
scroll to position [661, 0]
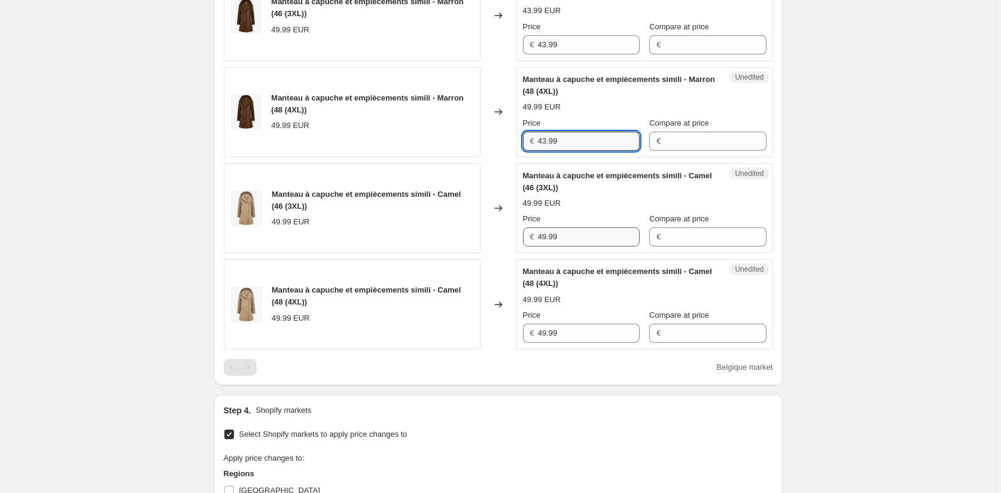
type input "43.99"
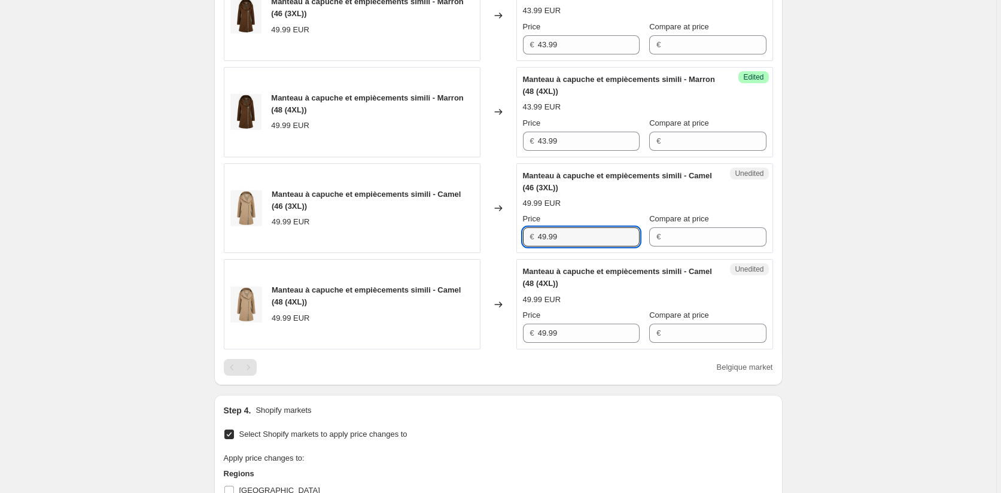
drag, startPoint x: 567, startPoint y: 242, endPoint x: 504, endPoint y: 236, distance: 63.7
click at [505, 236] on div "Manteau à capuche et empiècements simili - Camel (46 (3XL)) 49.99 EUR Changed t…" at bounding box center [498, 208] width 549 height 90
paste input "3"
type input "43.99"
drag, startPoint x: 585, startPoint y: 333, endPoint x: 477, endPoint y: 332, distance: 108.2
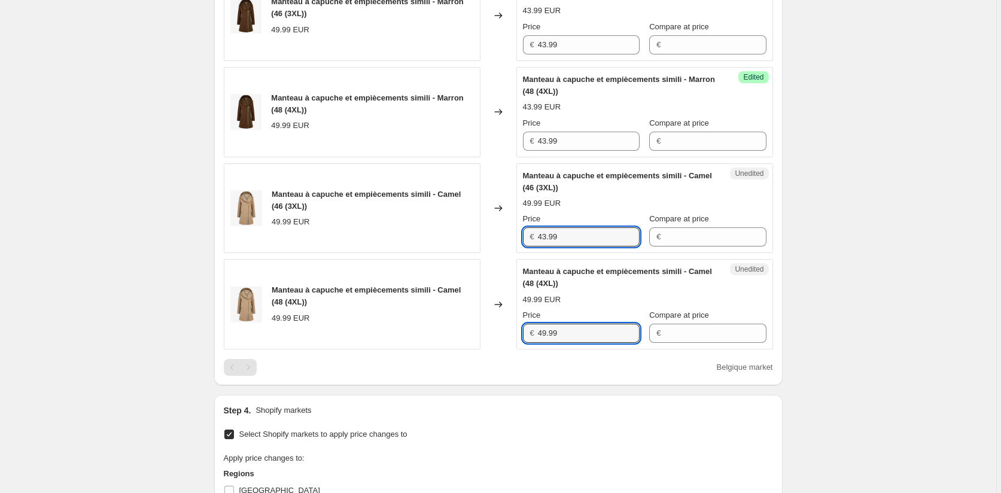
click at [477, 332] on div "Manteau à capuche et empiècements simili - Camel (48 (4XL)) 49.99 EUR Changed t…" at bounding box center [498, 304] width 549 height 90
paste input "3"
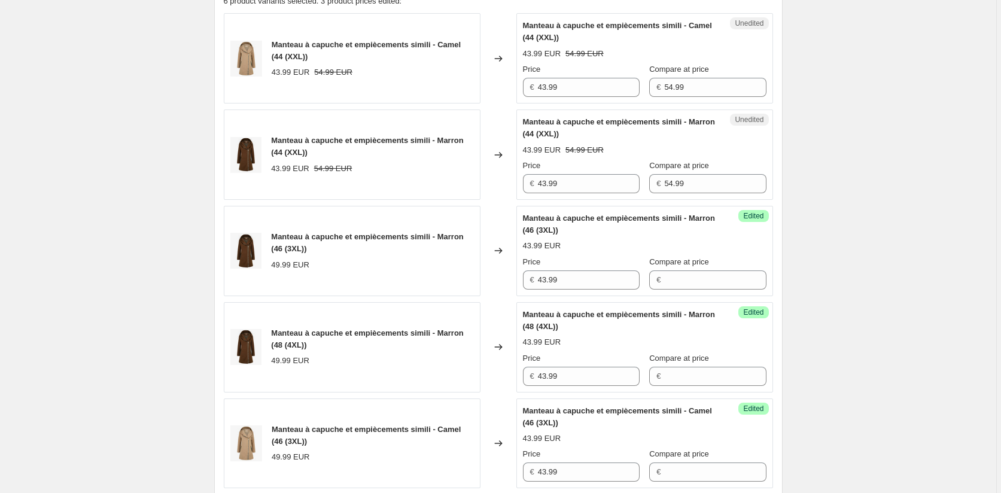
scroll to position [422, 0]
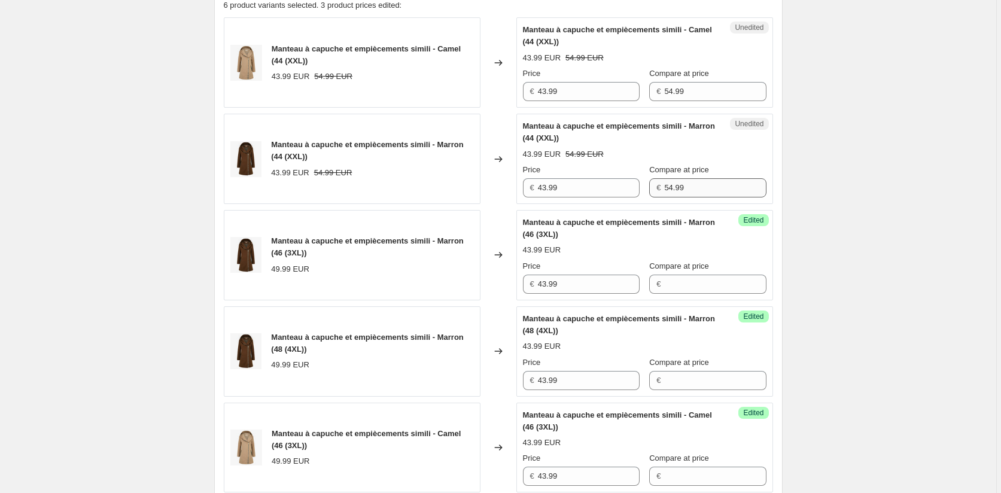
type input "43.99"
drag, startPoint x: 696, startPoint y: 187, endPoint x: 623, endPoint y: 186, distance: 73.6
click at [624, 187] on div "Price € 43.99 Compare at price € 54.99" at bounding box center [644, 180] width 243 height 33
click at [700, 278] on input "Compare at price" at bounding box center [715, 284] width 102 height 19
paste input "54.99"
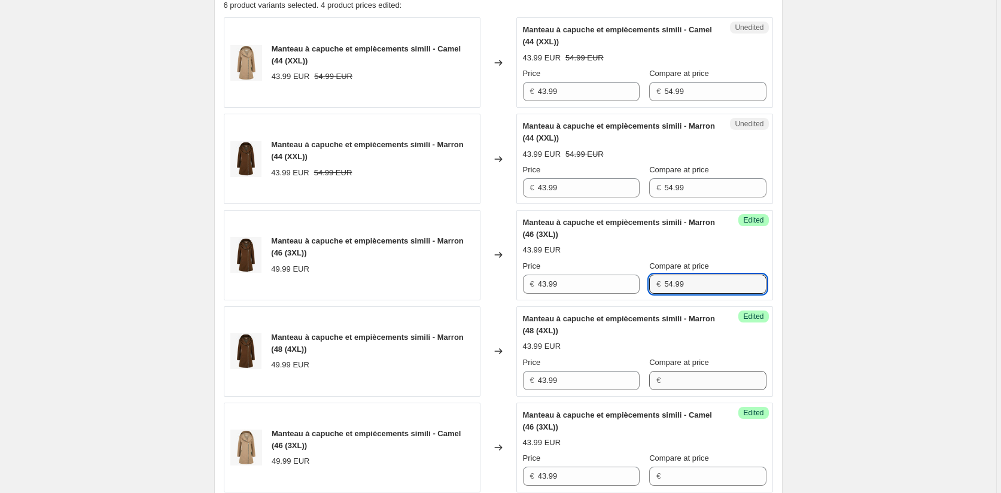
type input "54.99"
click at [703, 376] on input "Compare at price" at bounding box center [715, 380] width 102 height 19
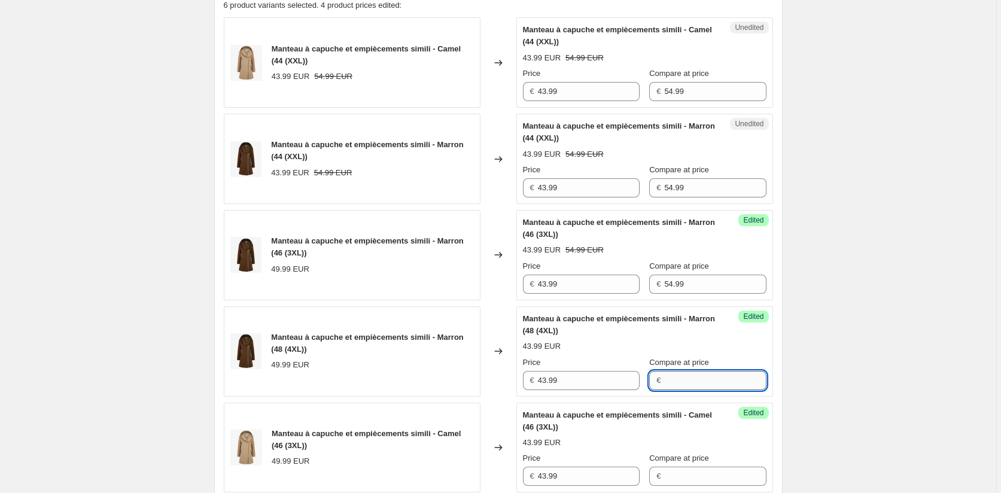
paste input "54.99"
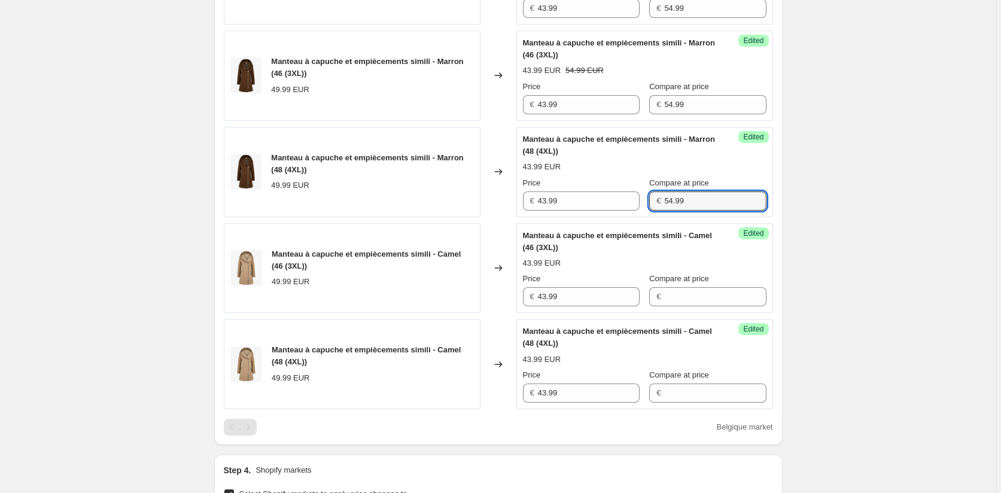
scroll to position [661, 0]
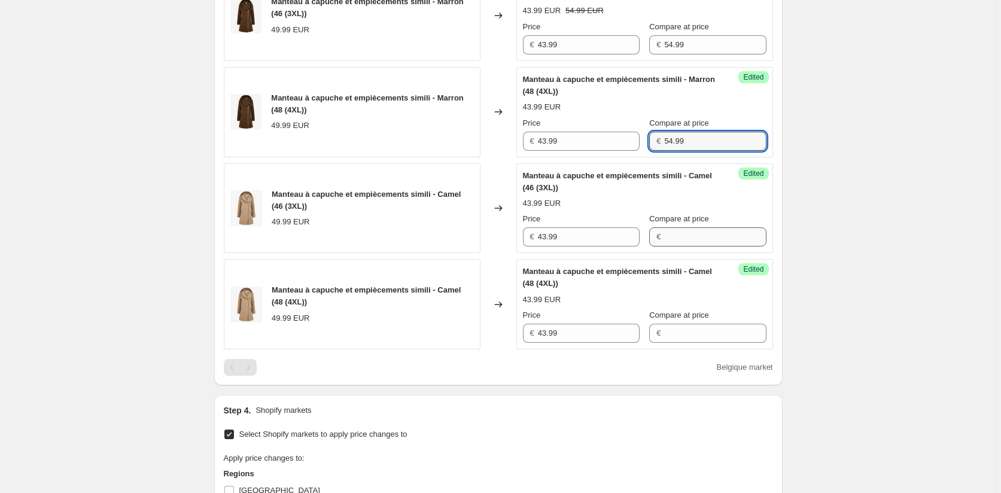
type input "54.99"
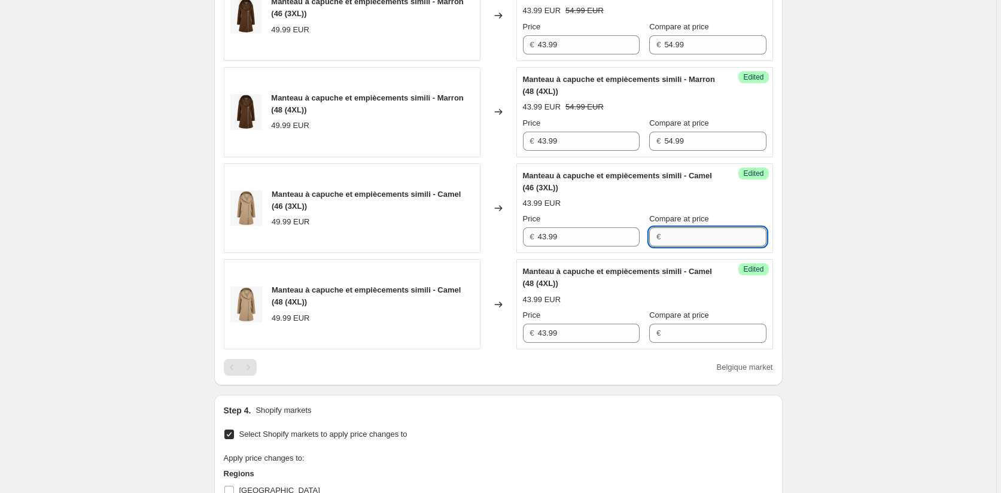
click at [673, 237] on input "Compare at price" at bounding box center [715, 236] width 102 height 19
paste input "54.99"
type input "54.99"
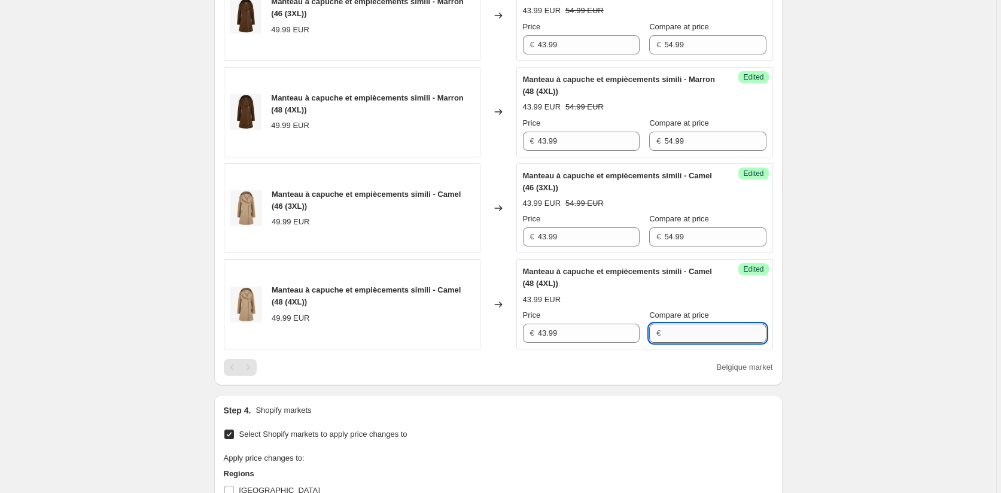
click at [670, 340] on input "Compare at price" at bounding box center [715, 333] width 102 height 19
paste input "54.99"
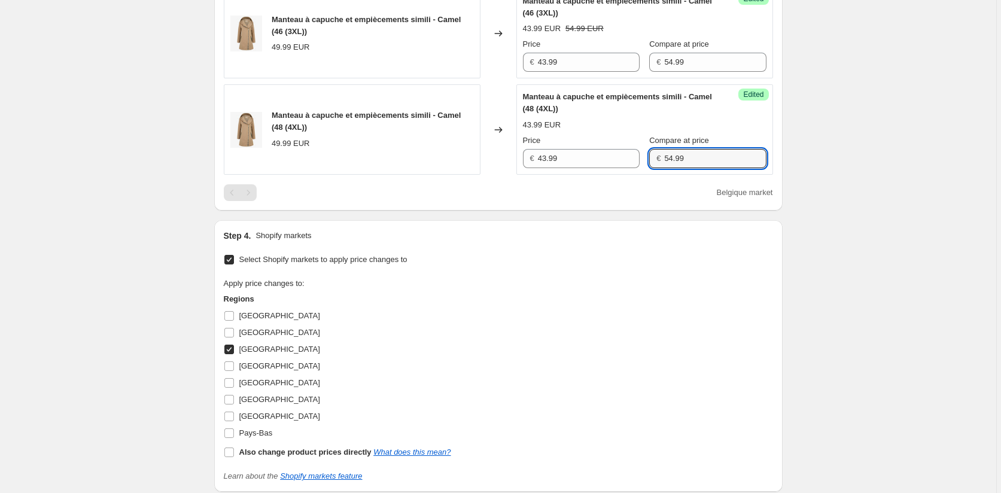
scroll to position [840, 0]
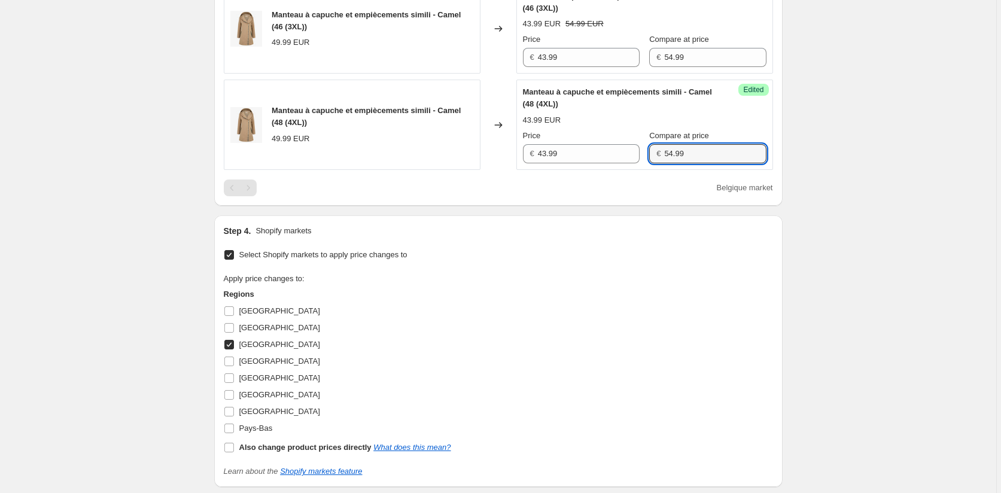
type input "54.99"
click at [231, 342] on input "[GEOGRAPHIC_DATA]" at bounding box center [229, 345] width 10 height 10
checkbox input "false"
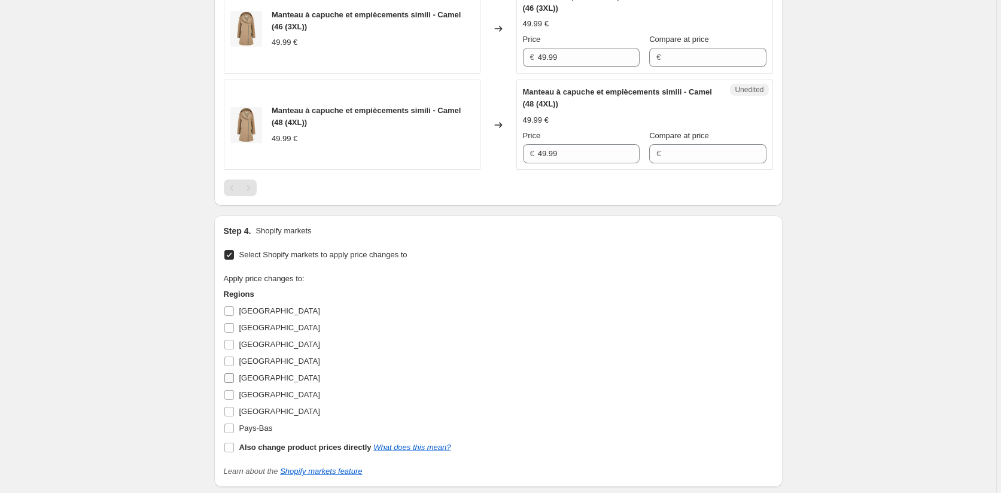
click at [231, 379] on input "[GEOGRAPHIC_DATA]" at bounding box center [229, 378] width 10 height 10
checkbox input "true"
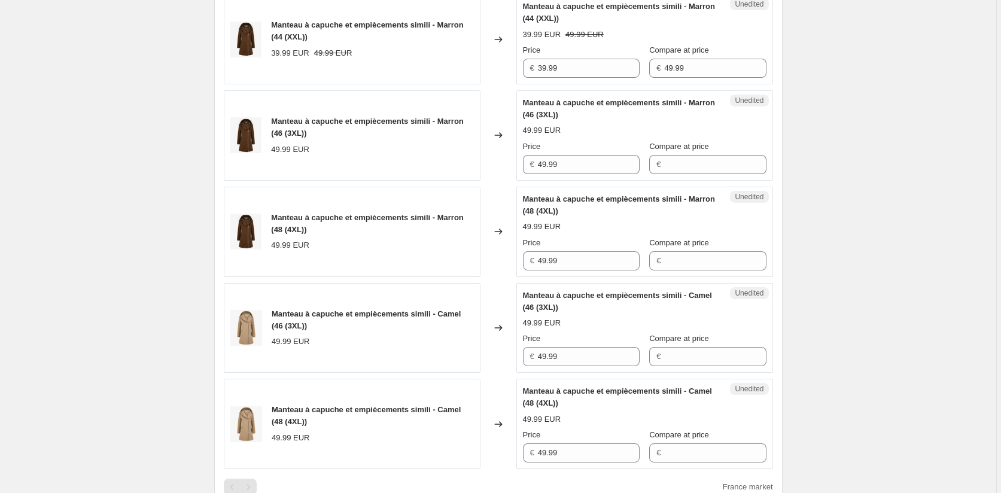
scroll to position [481, 0]
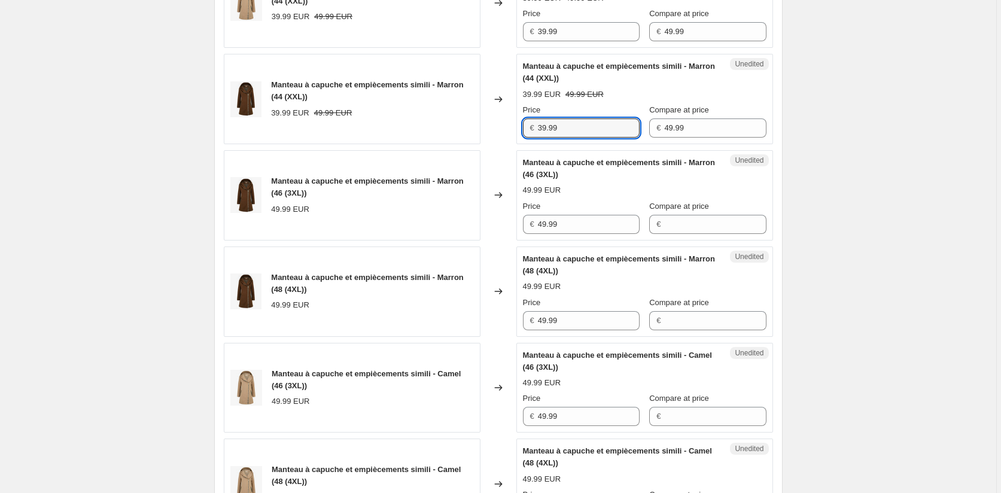
click at [495, 128] on div "Manteau à capuche et empiècements simili - Marron (44 (XXL)) 39.99 EUR 49.99 EU…" at bounding box center [498, 99] width 549 height 90
drag, startPoint x: 504, startPoint y: 230, endPoint x: 518, endPoint y: 271, distance: 43.7
click at [501, 230] on div "Manteau à capuche et empiècements simili - Marron (46 (3XL)) 49.99 EUR Changed …" at bounding box center [498, 195] width 549 height 90
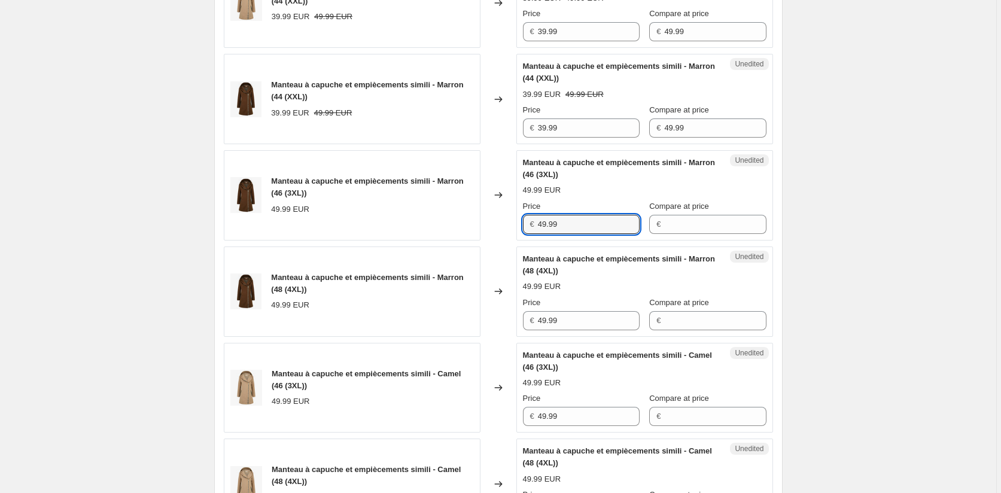
paste input "3"
type input "39.99"
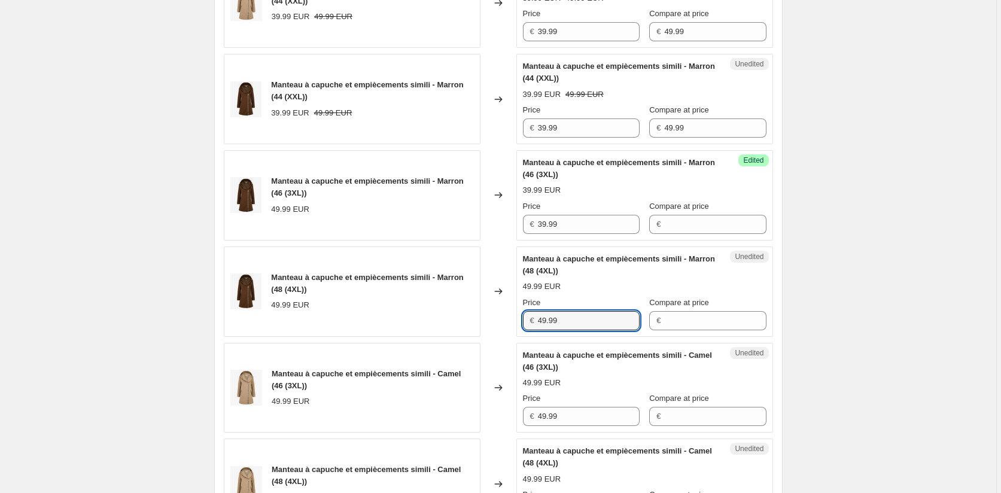
drag, startPoint x: 559, startPoint y: 323, endPoint x: 495, endPoint y: 323, distance: 64.0
click at [495, 323] on div "Manteau à capuche et empiècements simili - Marron (48 (4XL)) 49.99 EUR Changed …" at bounding box center [498, 291] width 549 height 90
paste input "3"
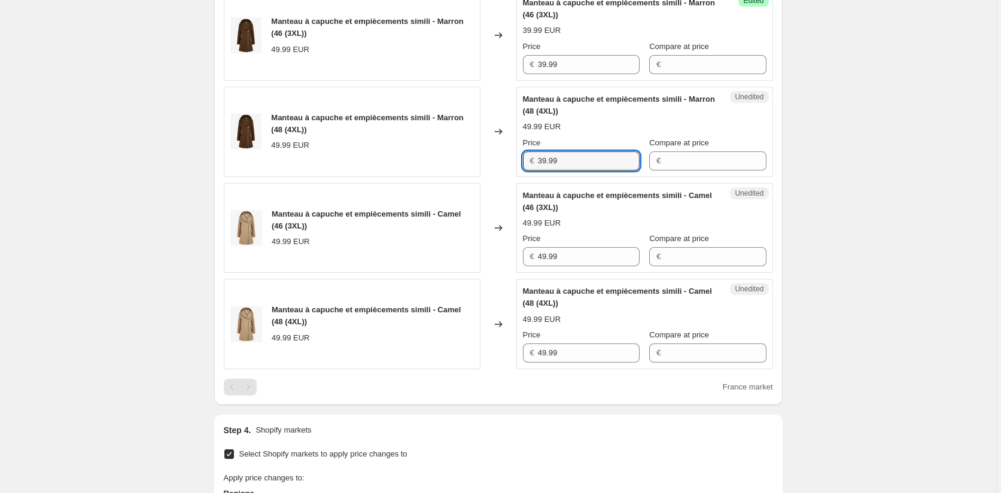
scroll to position [661, 0]
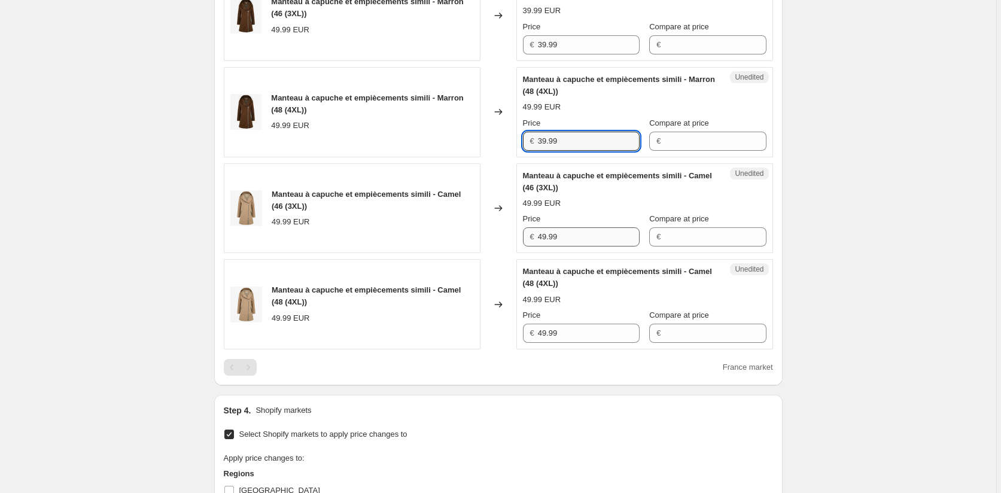
type input "39.99"
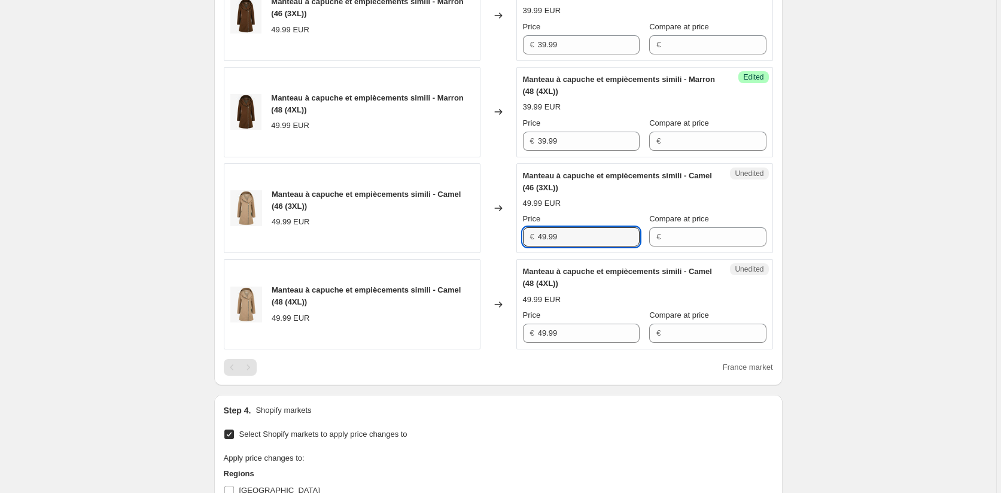
drag, startPoint x: 542, startPoint y: 236, endPoint x: 517, endPoint y: 280, distance: 50.7
click at [507, 240] on div "Manteau à capuche et empiècements simili - Camel (46 (3XL)) 49.99 EUR Changed t…" at bounding box center [498, 208] width 549 height 90
paste input "3"
type input "39.99"
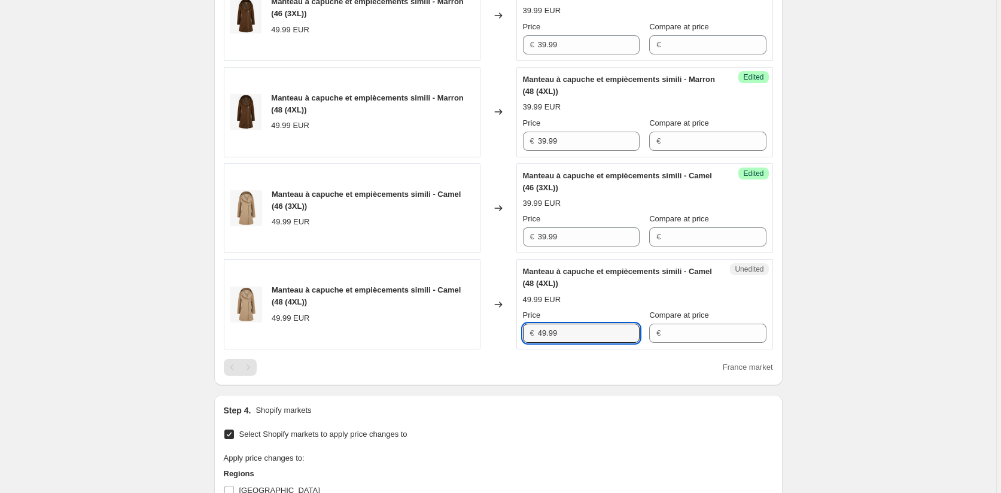
drag, startPoint x: 570, startPoint y: 331, endPoint x: 528, endPoint y: 330, distance: 41.9
click at [528, 330] on div "€ 49.99" at bounding box center [581, 333] width 117 height 19
paste input "3"
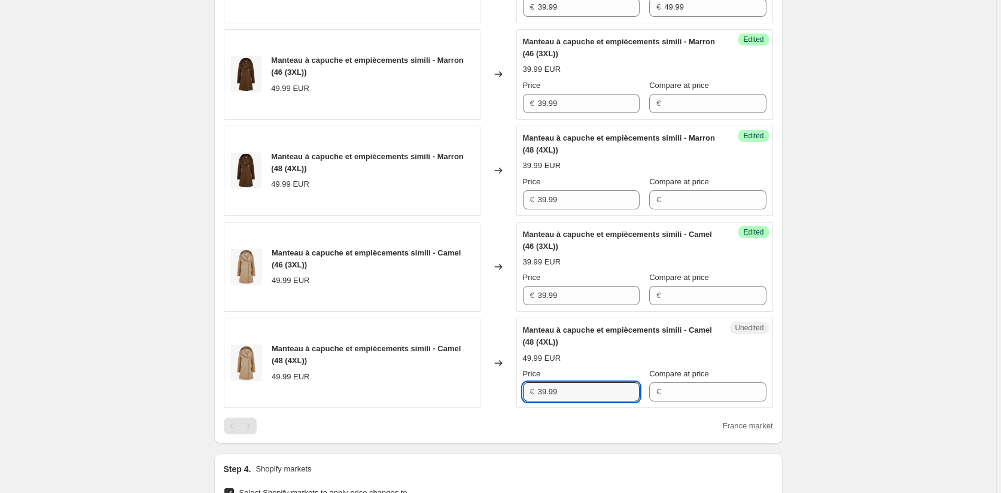
scroll to position [541, 0]
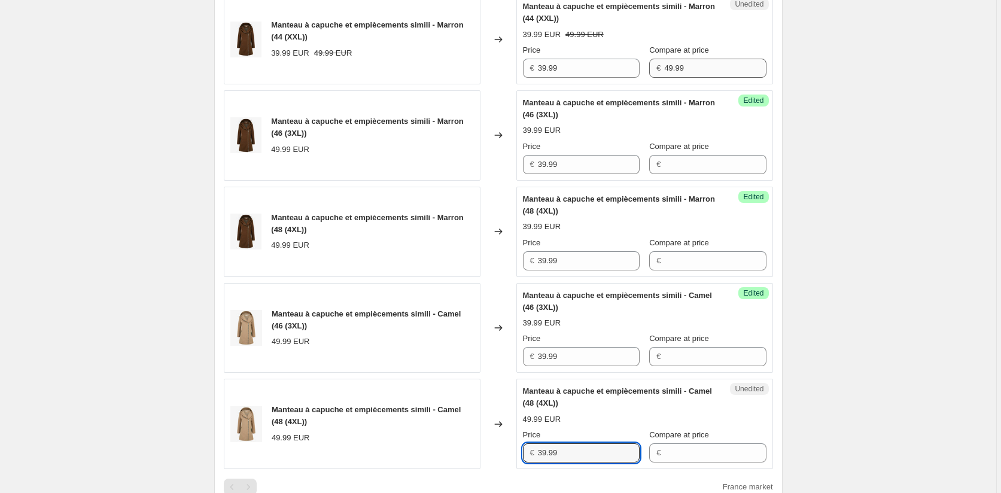
type input "39.99"
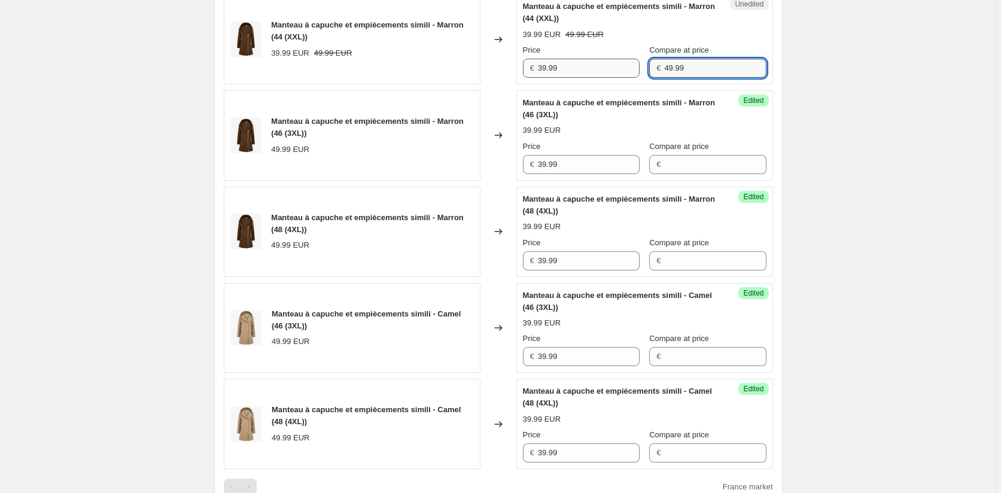
drag, startPoint x: 682, startPoint y: 69, endPoint x: 633, endPoint y: 72, distance: 49.7
click at [634, 69] on div "Price € 39.99 Compare at price € 49.99" at bounding box center [644, 60] width 243 height 33
click at [677, 167] on input "Compare at price" at bounding box center [715, 164] width 102 height 19
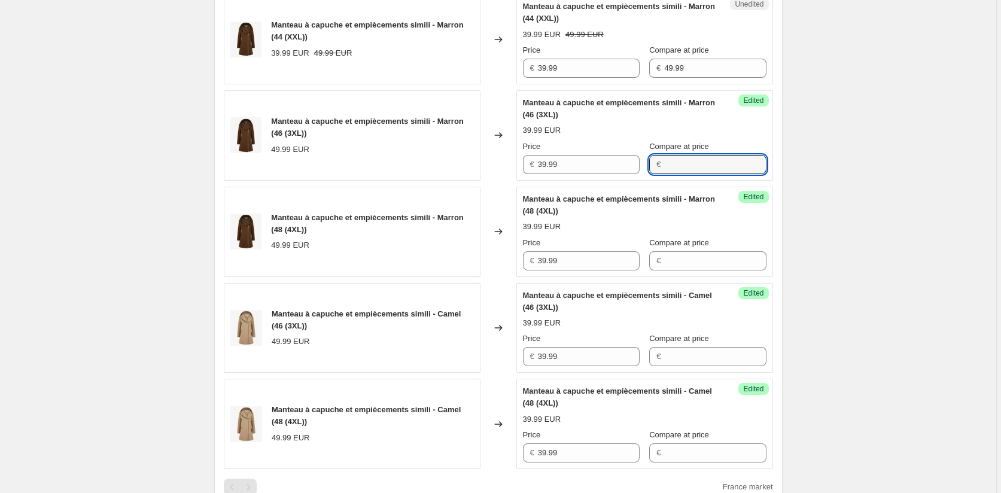
paste input "49.99"
type input "49.99"
click at [666, 255] on input "Compare at price" at bounding box center [715, 260] width 102 height 19
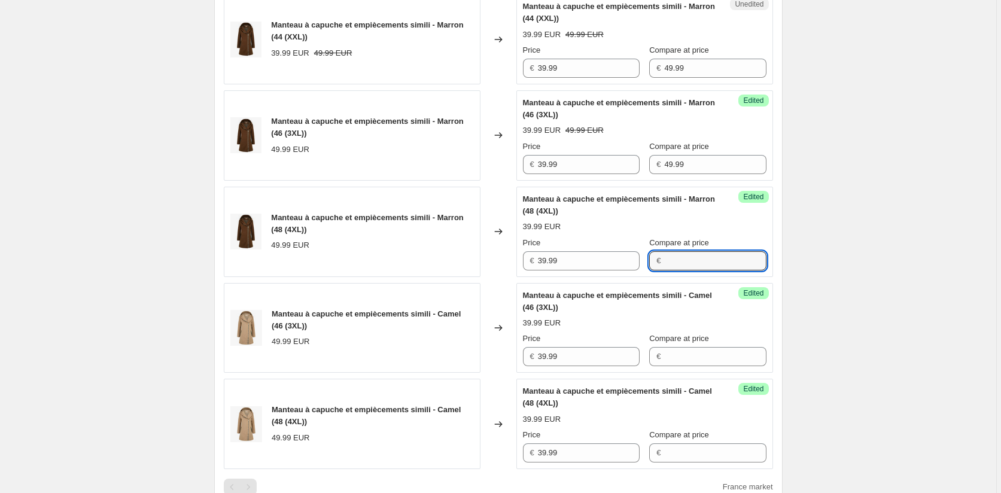
paste input "49.99"
type input "49.99"
click at [677, 346] on div "Compare at price €" at bounding box center [707, 349] width 117 height 33
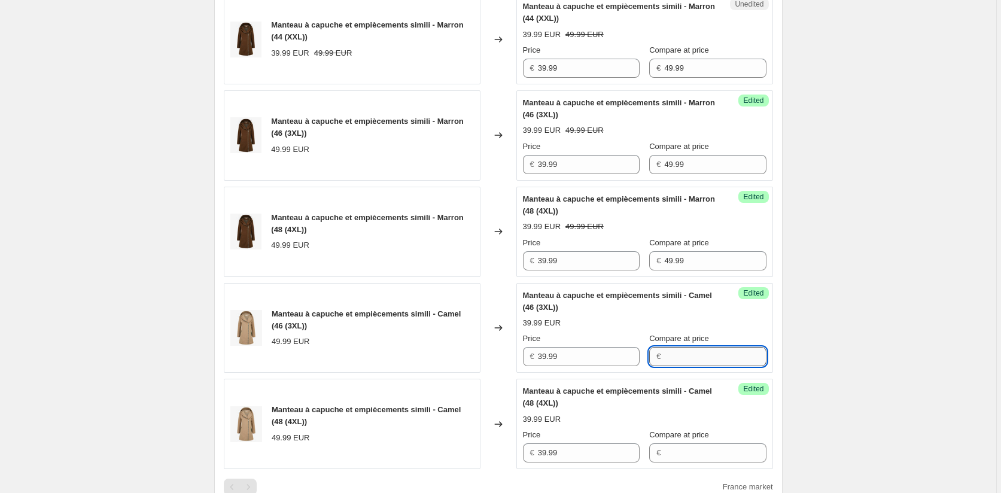
click at [675, 361] on input "Compare at price" at bounding box center [715, 356] width 102 height 19
paste input "49.99"
type input "49.99"
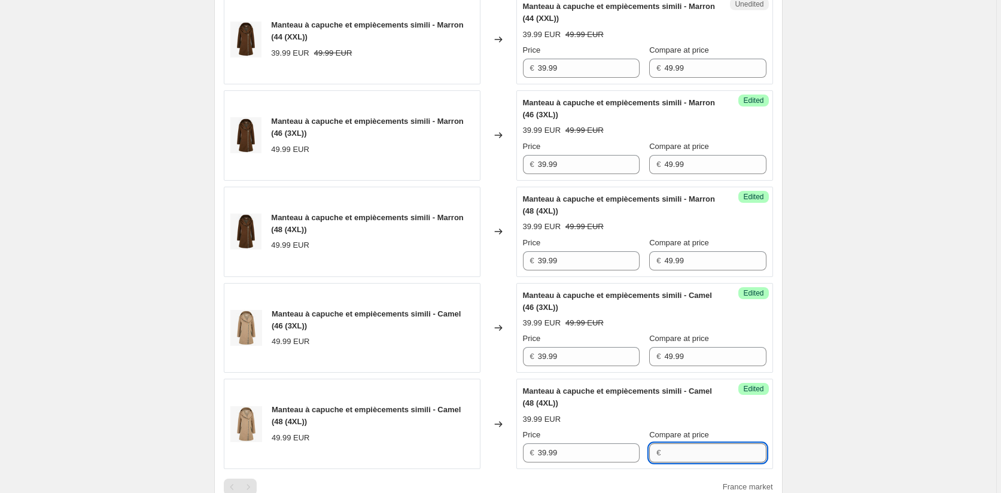
click at [671, 453] on input "Compare at price" at bounding box center [715, 452] width 102 height 19
paste input "49.99"
type input "49.99"
click at [874, 429] on div "Create new price [MEDICAL_DATA]. This page is ready Create new price [MEDICAL_D…" at bounding box center [498, 215] width 996 height 1512
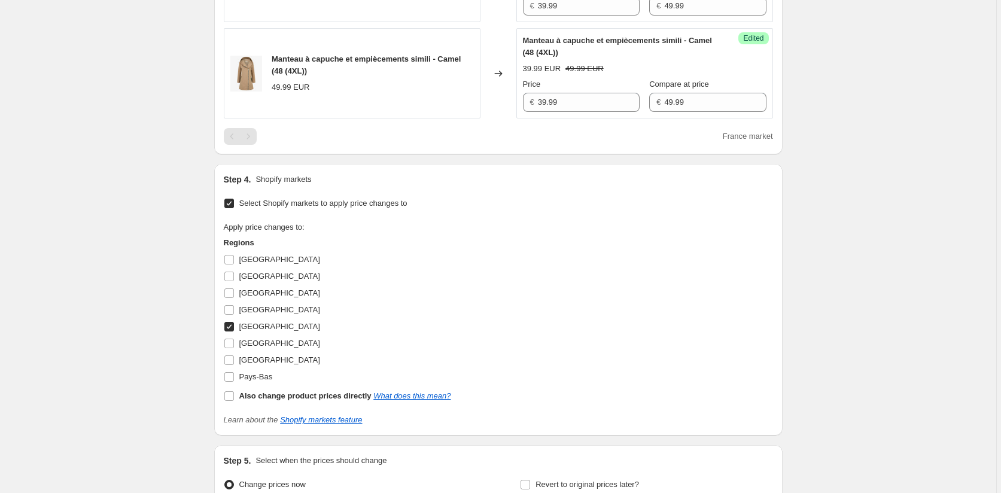
scroll to position [900, 0]
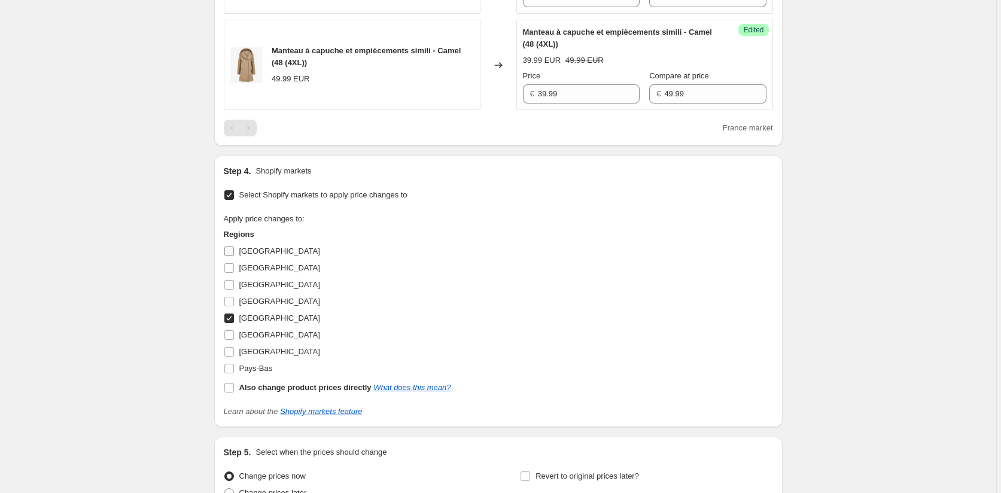
click at [231, 251] on input "[GEOGRAPHIC_DATA]" at bounding box center [229, 251] width 10 height 10
checkbox input "true"
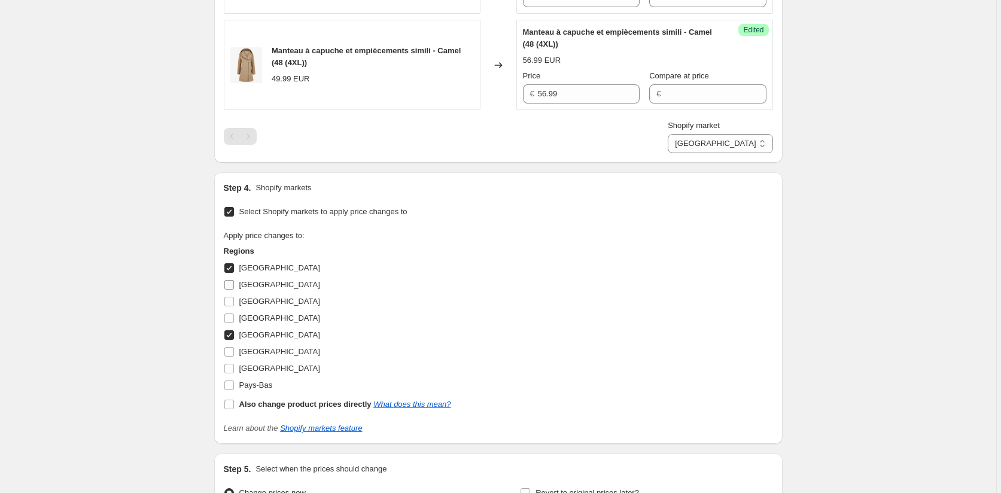
click at [233, 283] on input "[GEOGRAPHIC_DATA]" at bounding box center [229, 285] width 10 height 10
checkbox input "true"
click at [231, 303] on input "[GEOGRAPHIC_DATA]" at bounding box center [229, 302] width 10 height 10
checkbox input "true"
click at [237, 354] on label "[GEOGRAPHIC_DATA]" at bounding box center [272, 351] width 96 height 17
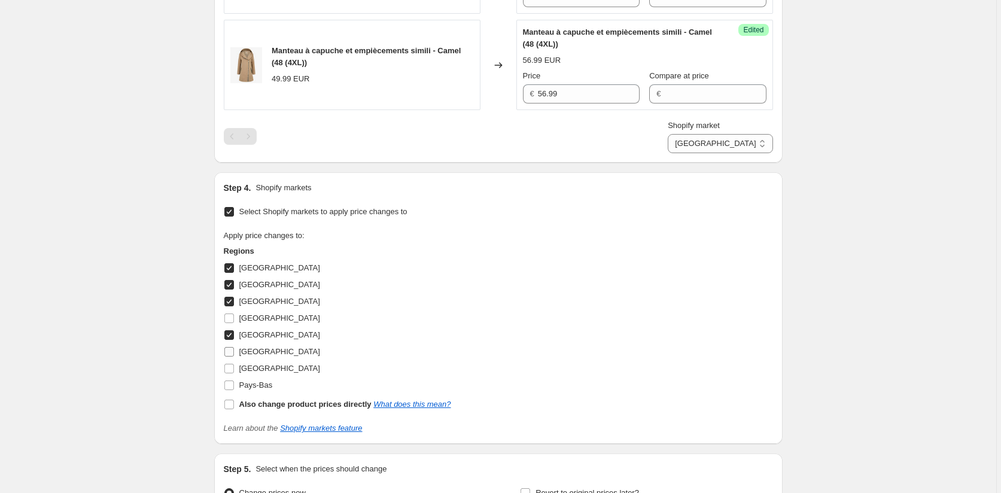
click at [234, 354] on input "[GEOGRAPHIC_DATA]" at bounding box center [229, 352] width 10 height 10
checkbox input "true"
click at [236, 374] on label "[GEOGRAPHIC_DATA]" at bounding box center [272, 368] width 96 height 17
click at [234, 373] on input "[GEOGRAPHIC_DATA]" at bounding box center [229, 369] width 10 height 10
checkbox input "true"
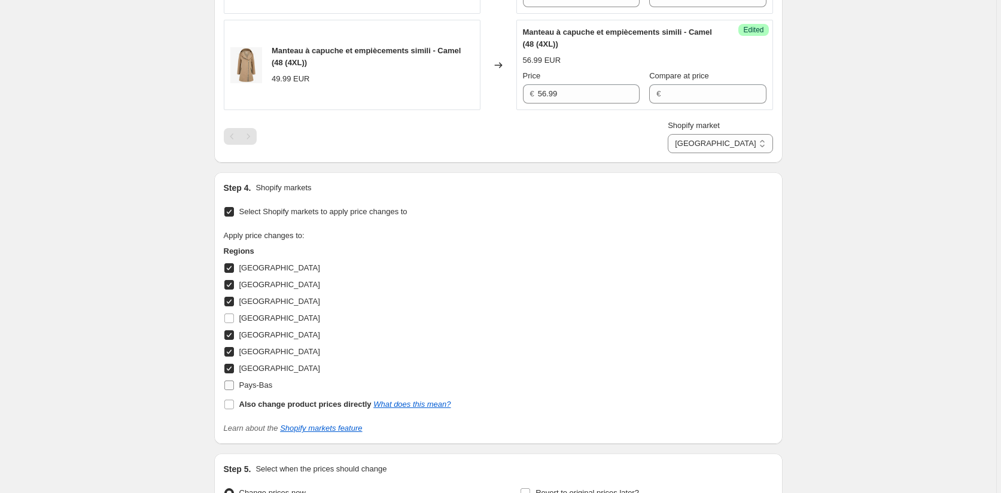
click at [237, 385] on label "Pays-Bas" at bounding box center [248, 385] width 49 height 17
click at [234, 385] on input "Pays-Bas" at bounding box center [229, 385] width 10 height 10
checkbox input "true"
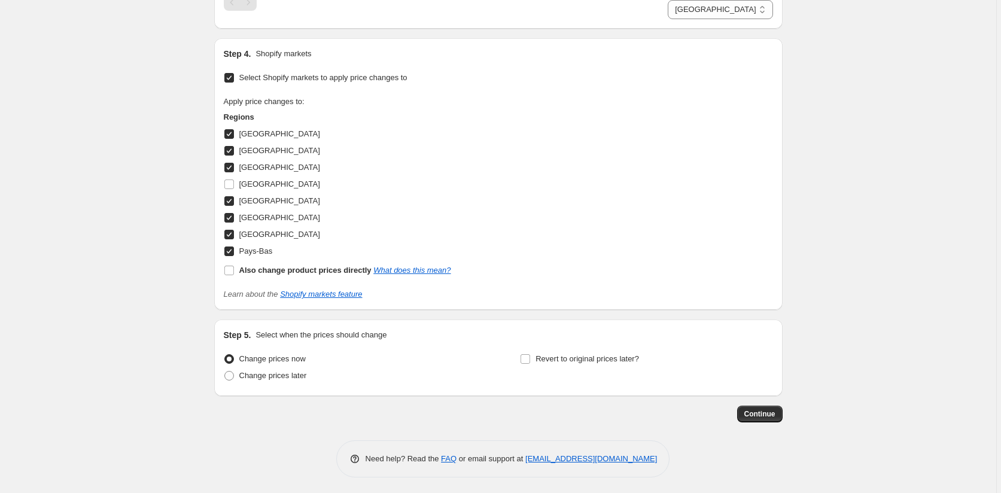
scroll to position [1036, 0]
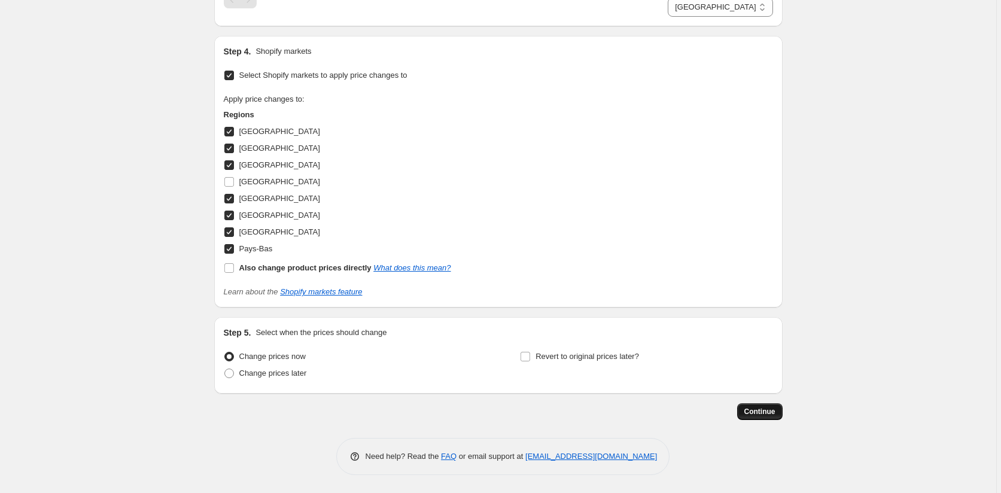
click at [751, 415] on span "Continue" at bounding box center [759, 412] width 31 height 10
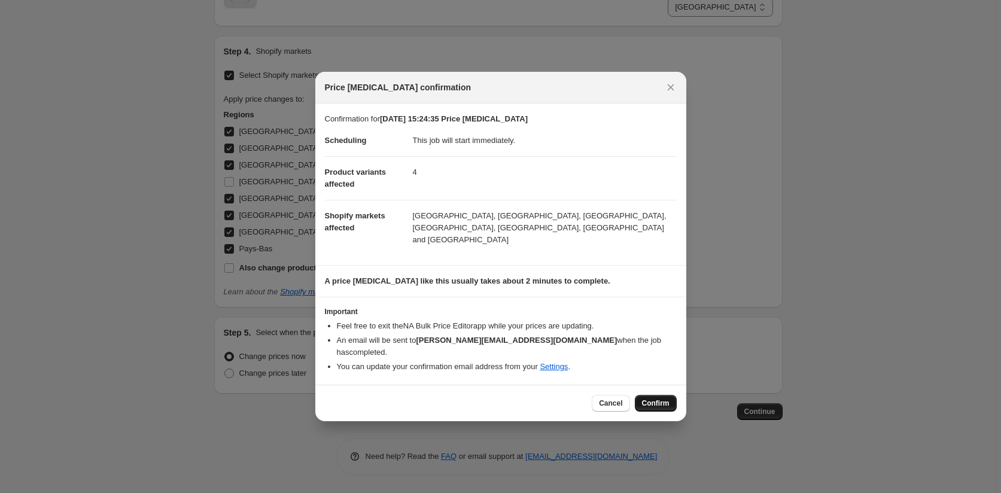
click at [651, 398] on span "Confirm" at bounding box center [656, 403] width 28 height 10
